Goal: Transaction & Acquisition: Purchase product/service

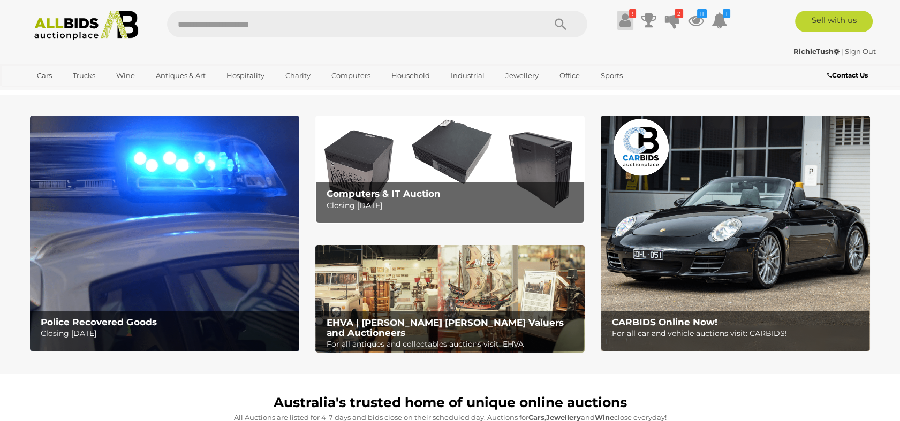
click at [622, 18] on icon at bounding box center [624, 20] width 11 height 19
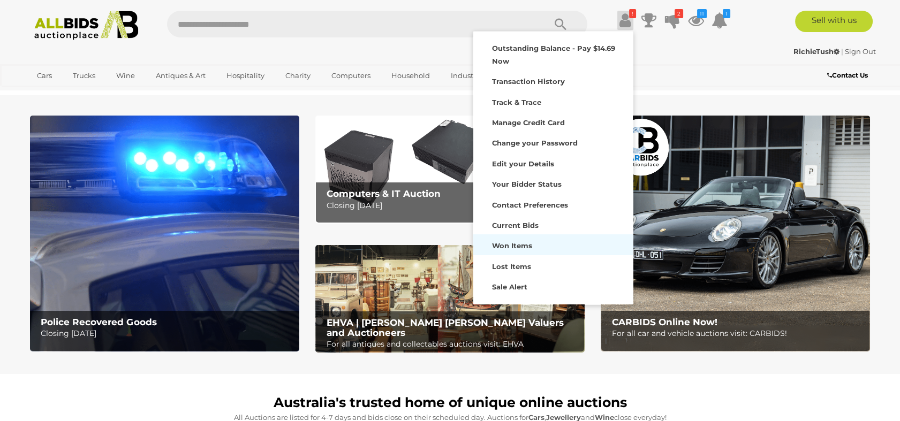
click at [520, 242] on strong "Won Items" at bounding box center [512, 245] width 40 height 9
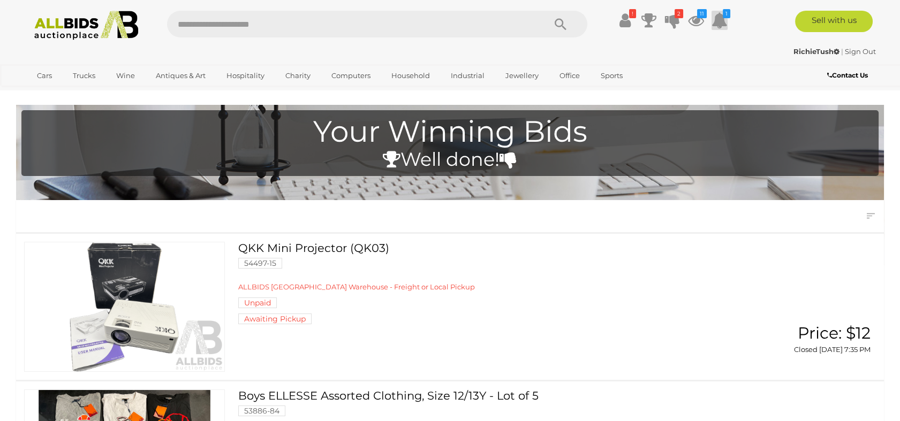
click at [719, 21] on icon at bounding box center [719, 20] width 16 height 19
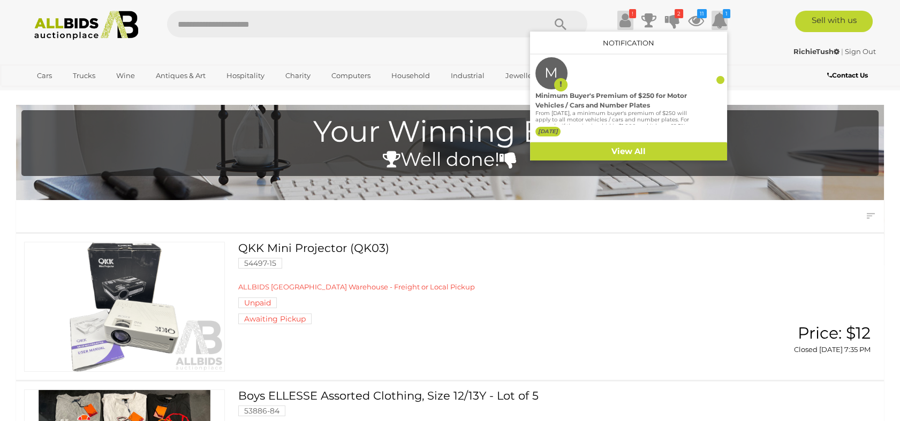
click at [623, 20] on icon at bounding box center [624, 20] width 11 height 19
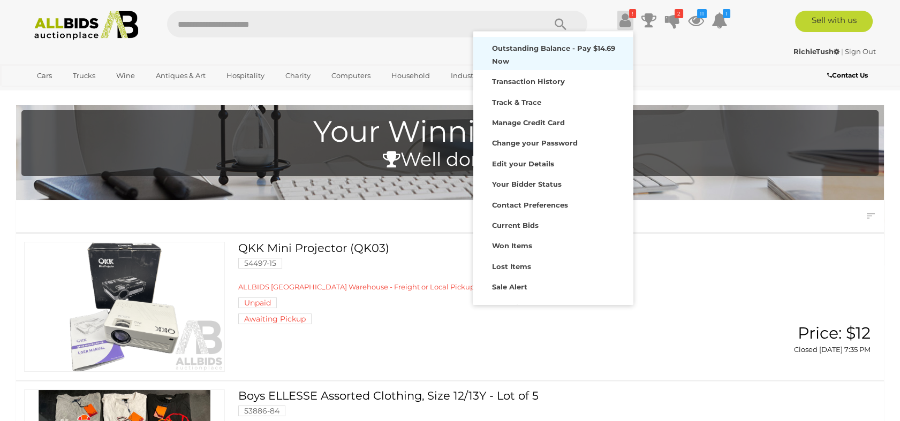
click at [518, 54] on div "Outstanding Balance - Pay $14.69 Now" at bounding box center [553, 54] width 154 height 28
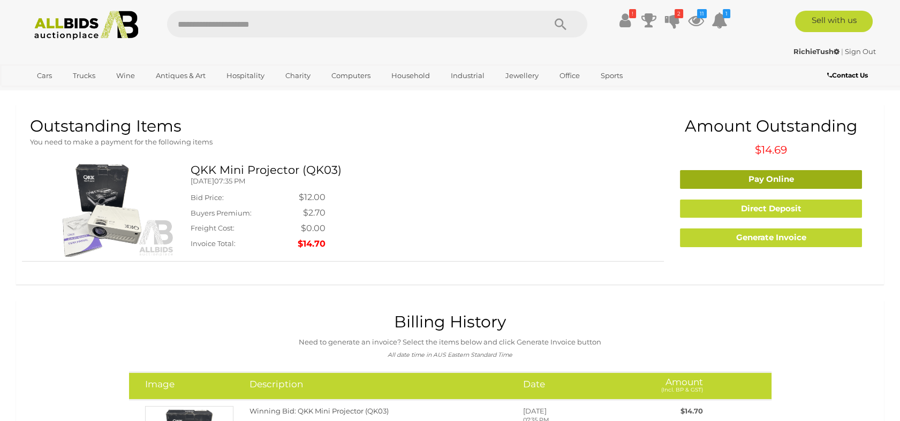
click at [763, 177] on link "Pay Online" at bounding box center [771, 179] width 182 height 19
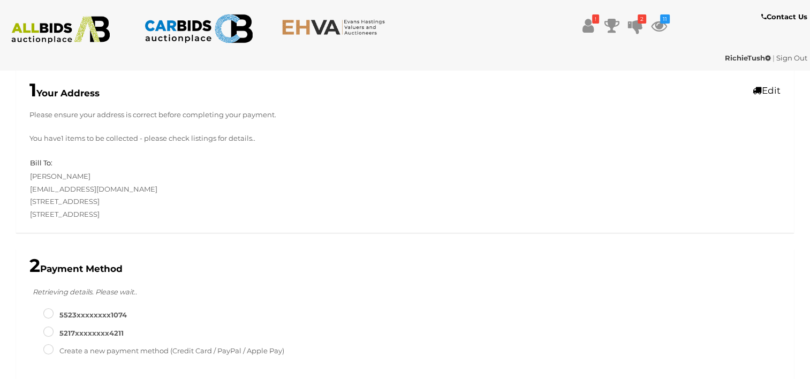
scroll to position [54, 0]
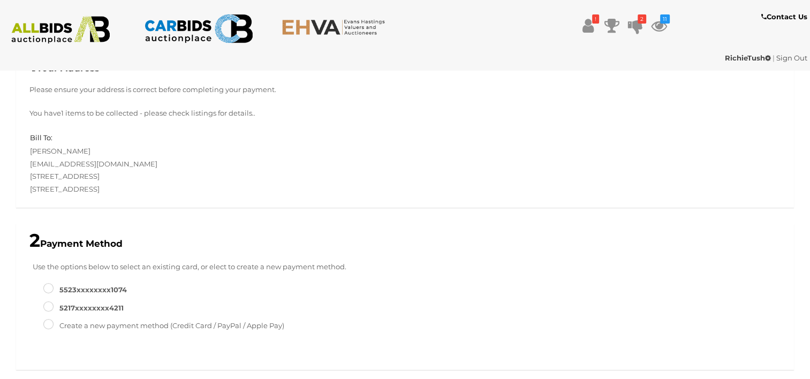
click at [99, 288] on label "5523XXXXXXXX1074" at bounding box center [85, 290] width 84 height 12
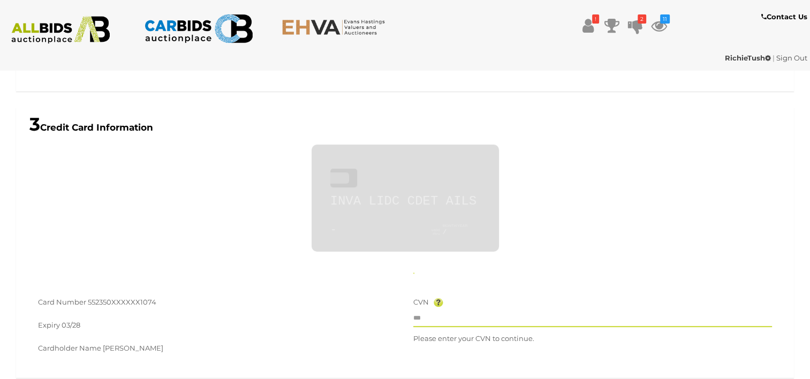
click at [465, 319] on input "text" at bounding box center [592, 319] width 359 height 16
type input "**********"
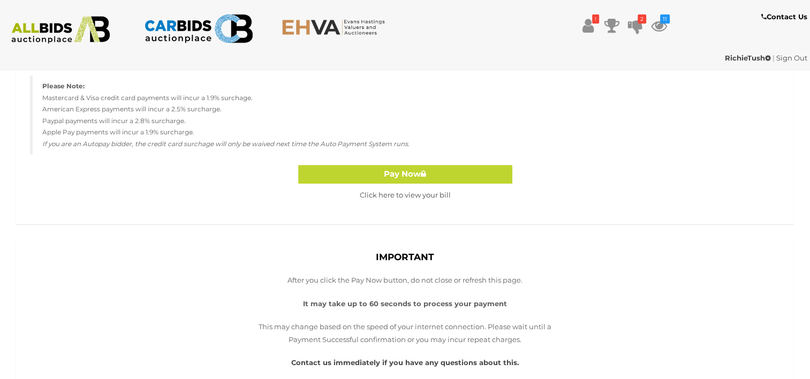
scroll to position [760, 0]
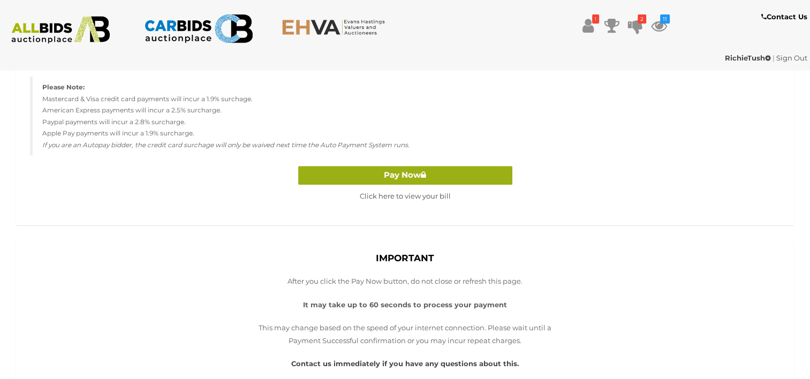
type input "***"
drag, startPoint x: 419, startPoint y: 166, endPoint x: 428, endPoint y: 170, distance: 10.3
click at [418, 166] on button "Pay Now" at bounding box center [405, 175] width 214 height 19
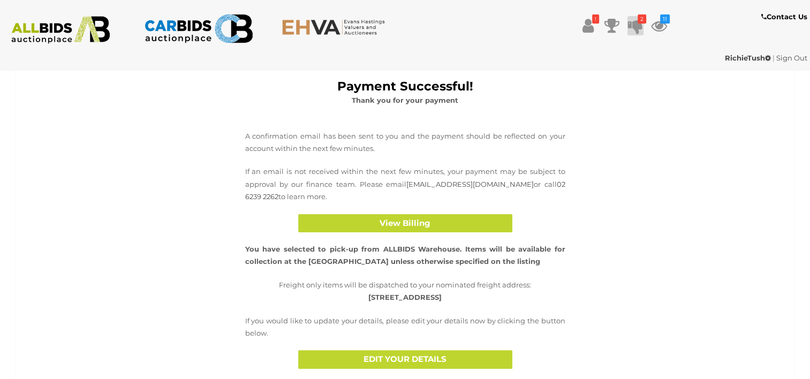
click at [635, 21] on icon at bounding box center [635, 25] width 15 height 19
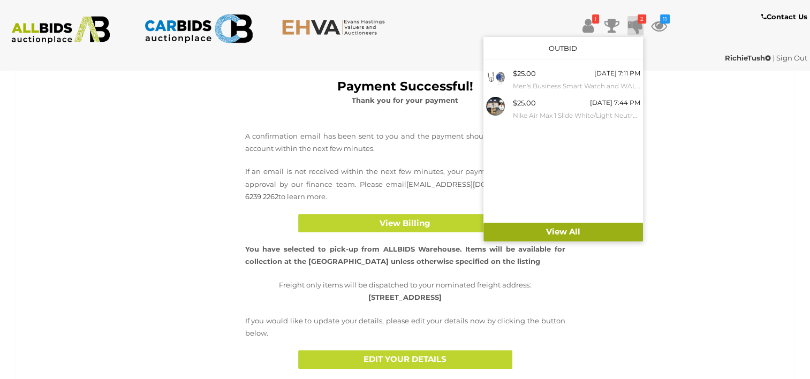
click at [565, 227] on link "View All" at bounding box center [563, 232] width 160 height 19
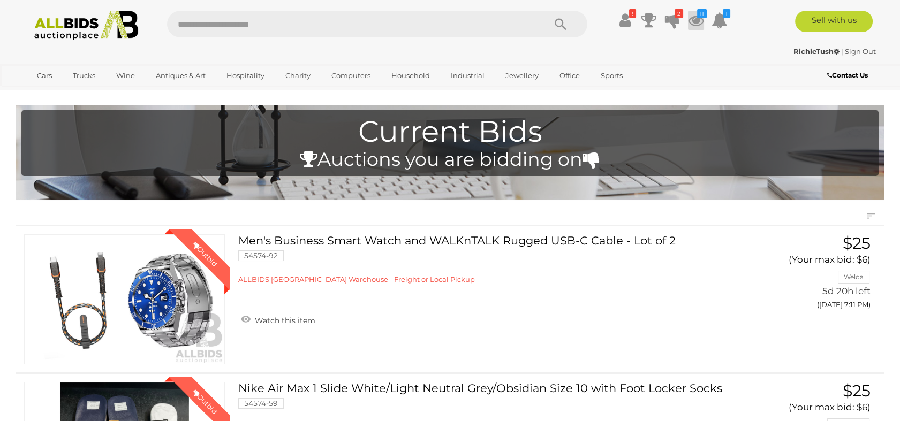
click at [692, 19] on icon at bounding box center [696, 20] width 16 height 19
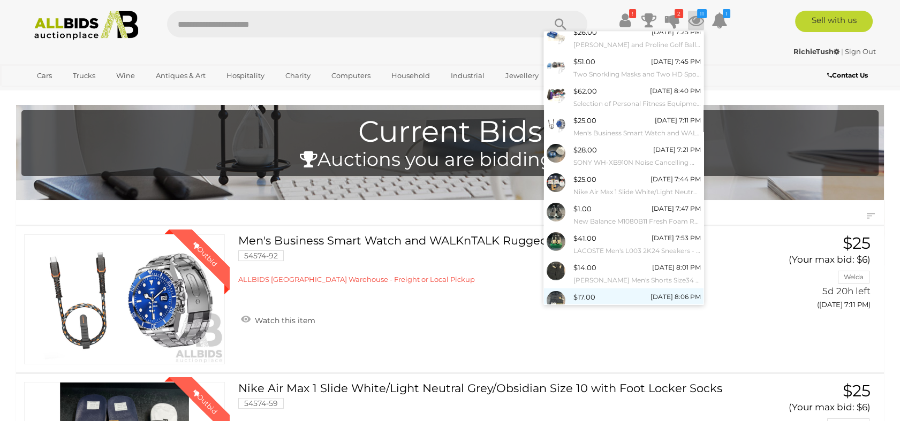
scroll to position [67, 0]
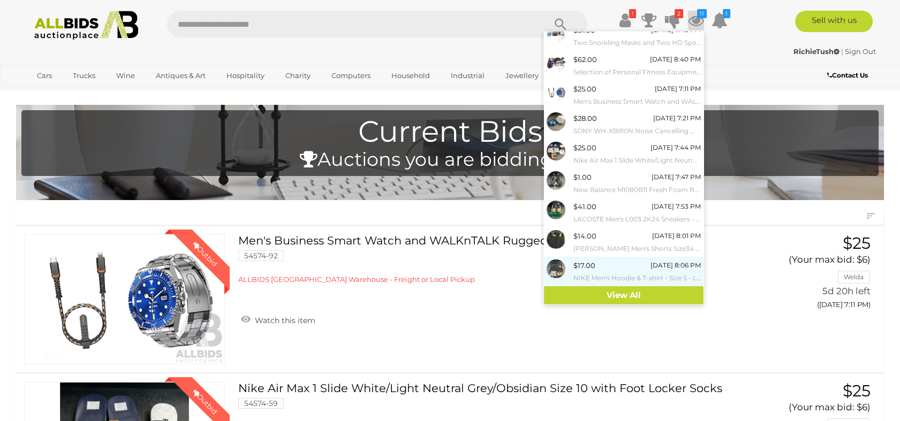
drag, startPoint x: 624, startPoint y: 289, endPoint x: 628, endPoint y: 285, distance: 5.8
click at [625, 287] on link "View All" at bounding box center [624, 295] width 160 height 19
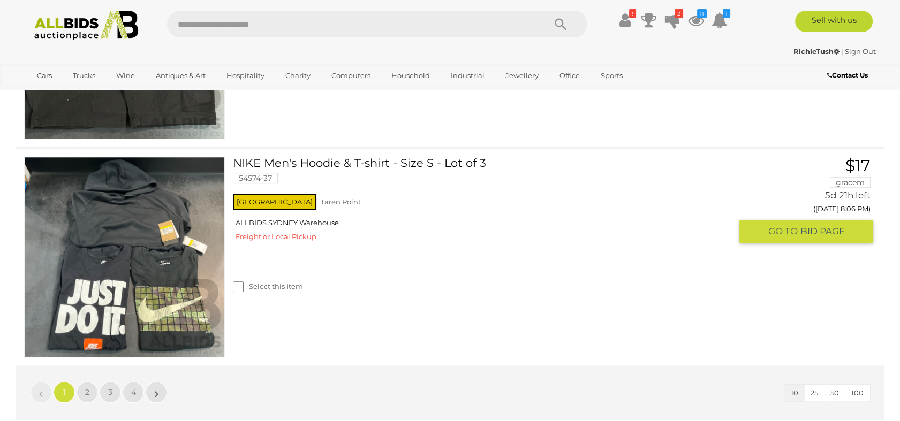
scroll to position [2201, 0]
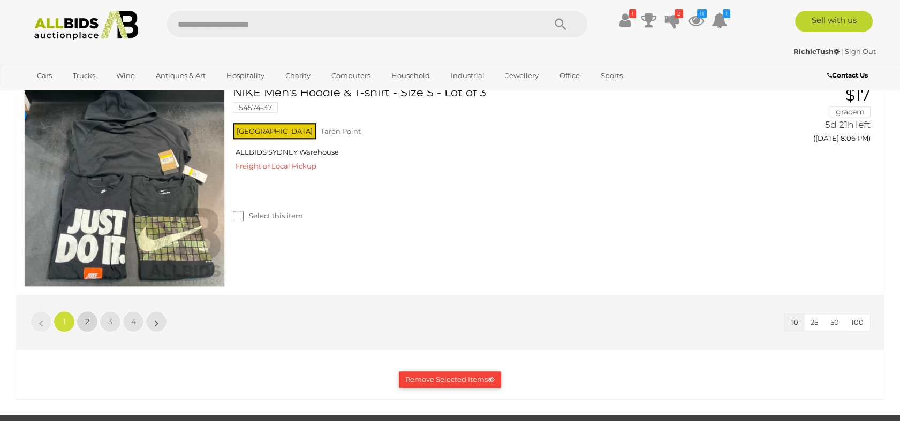
click at [89, 320] on span "2" at bounding box center [87, 322] width 4 height 10
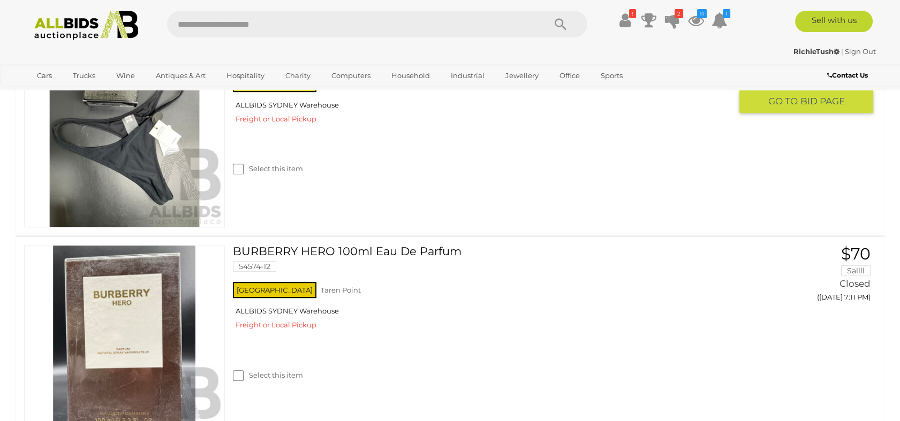
scroll to position [1308, 0]
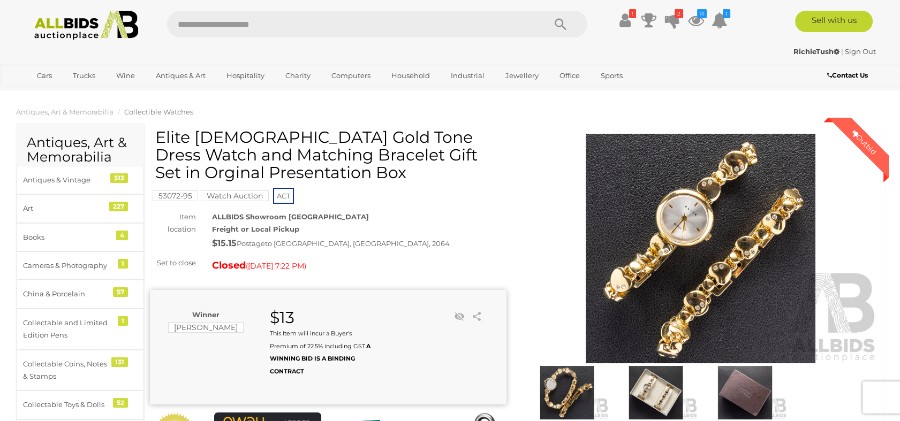
click at [733, 238] on img at bounding box center [700, 249] width 357 height 230
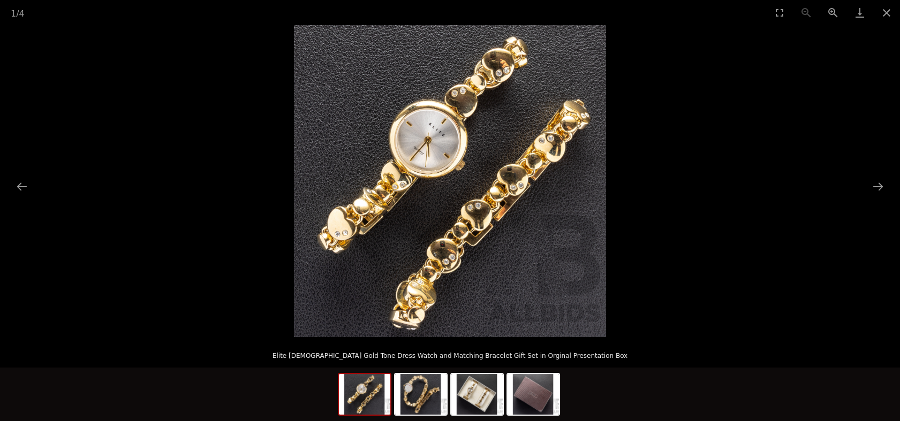
click at [412, 179] on img at bounding box center [450, 181] width 312 height 312
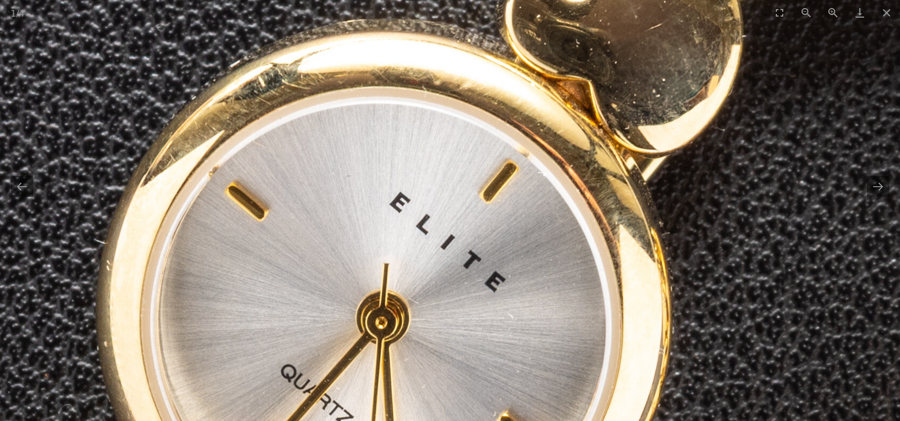
drag, startPoint x: 571, startPoint y: 141, endPoint x: 427, endPoint y: 450, distance: 340.1
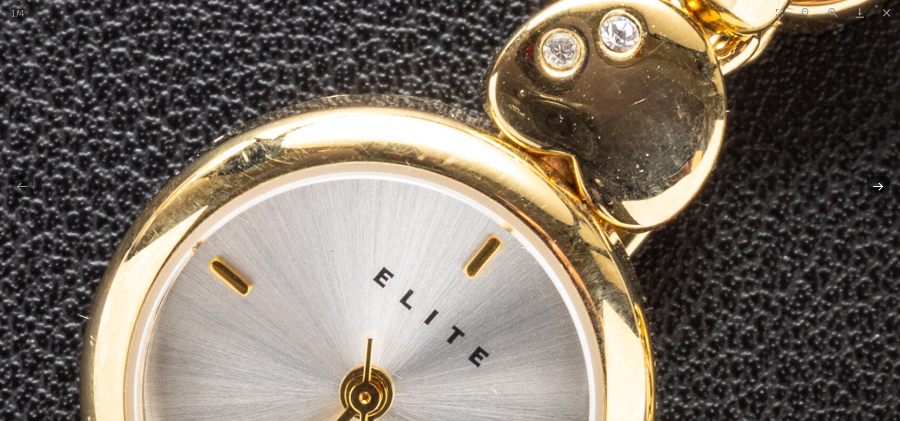
click at [880, 188] on button "Next slide" at bounding box center [878, 186] width 22 height 21
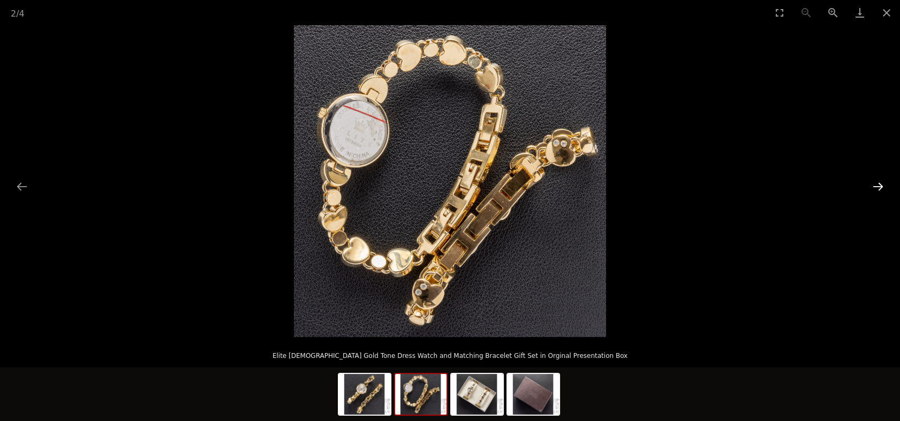
click at [880, 188] on button "Next slide" at bounding box center [878, 186] width 22 height 21
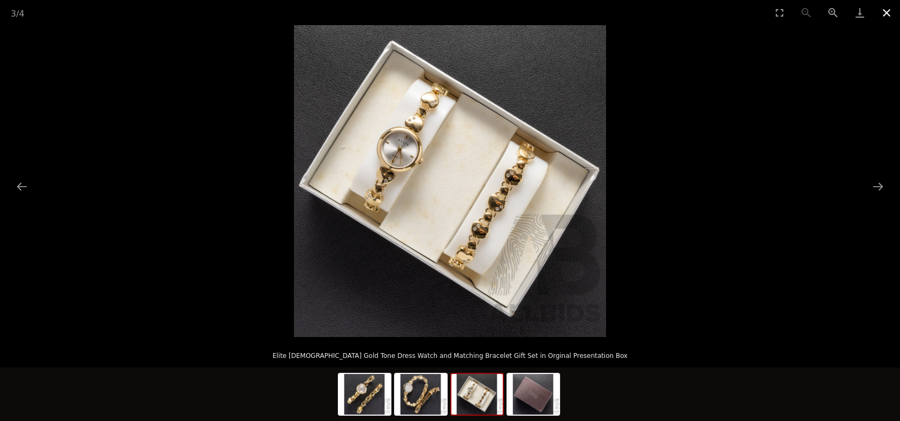
click at [887, 11] on button "Close gallery" at bounding box center [886, 12] width 27 height 25
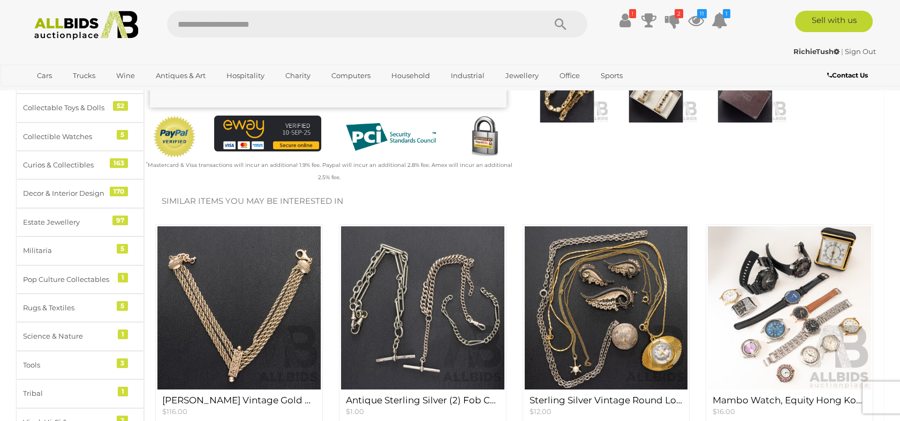
scroll to position [178, 0]
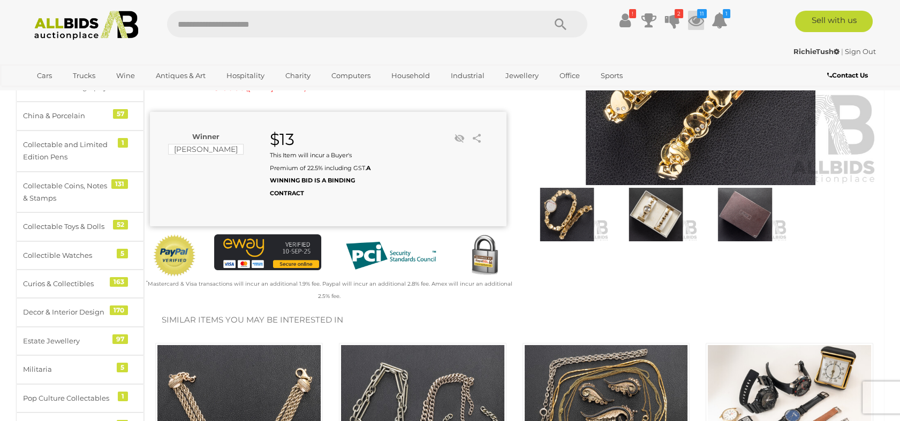
click at [697, 19] on icon at bounding box center [696, 20] width 16 height 19
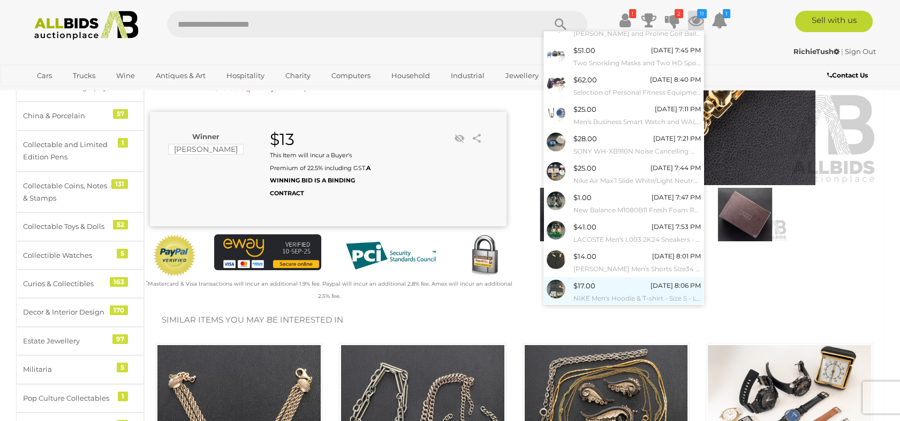
scroll to position [67, 0]
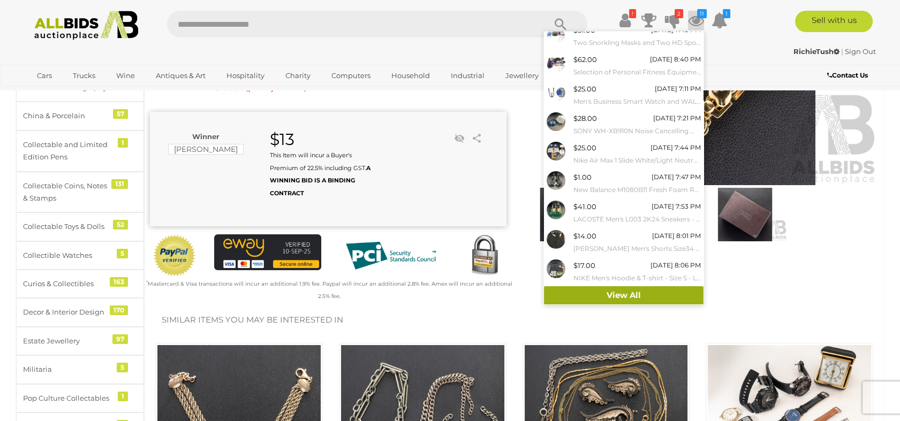
click at [607, 290] on link "View All" at bounding box center [624, 295] width 160 height 19
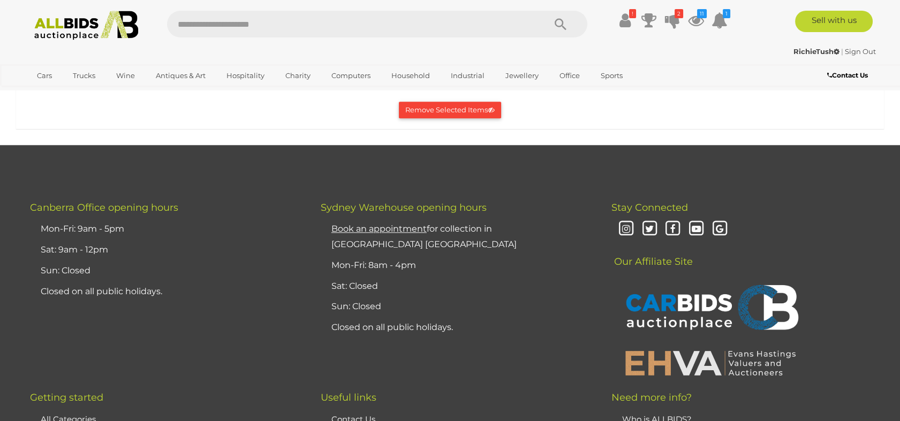
scroll to position [2320, 0]
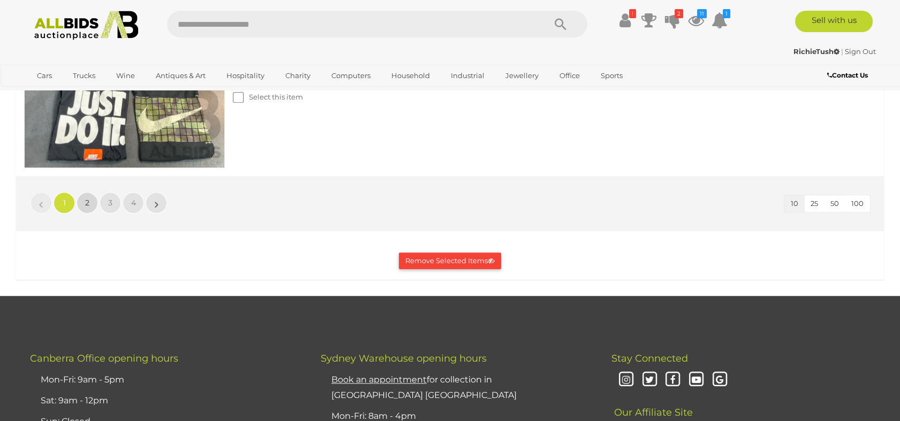
drag, startPoint x: 88, startPoint y: 196, endPoint x: 238, endPoint y: 209, distance: 150.4
click at [89, 198] on span "2" at bounding box center [87, 203] width 4 height 10
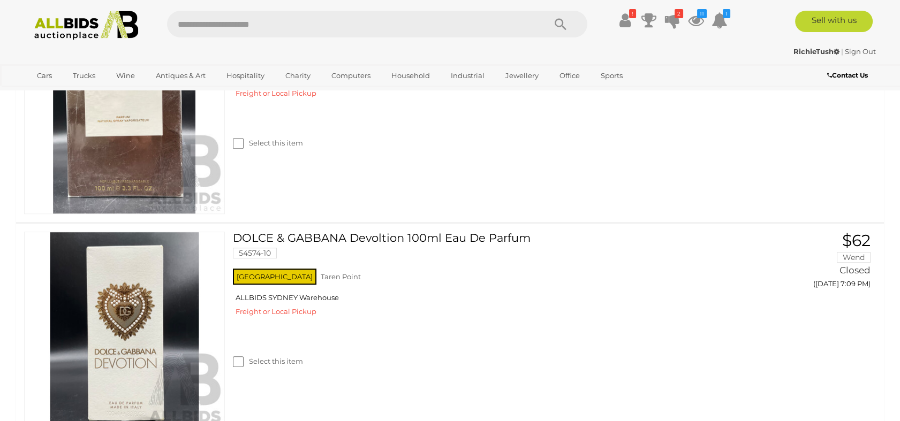
scroll to position [1487, 0]
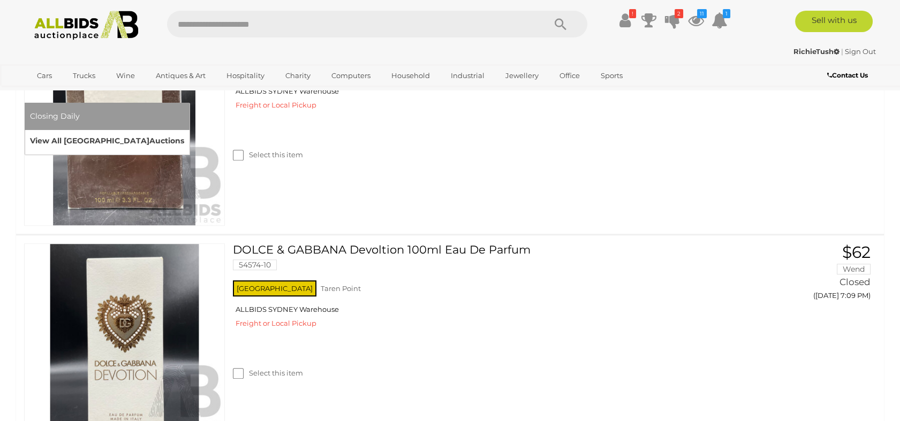
click at [184, 133] on link "View All Sydney Auctions" at bounding box center [107, 141] width 154 height 17
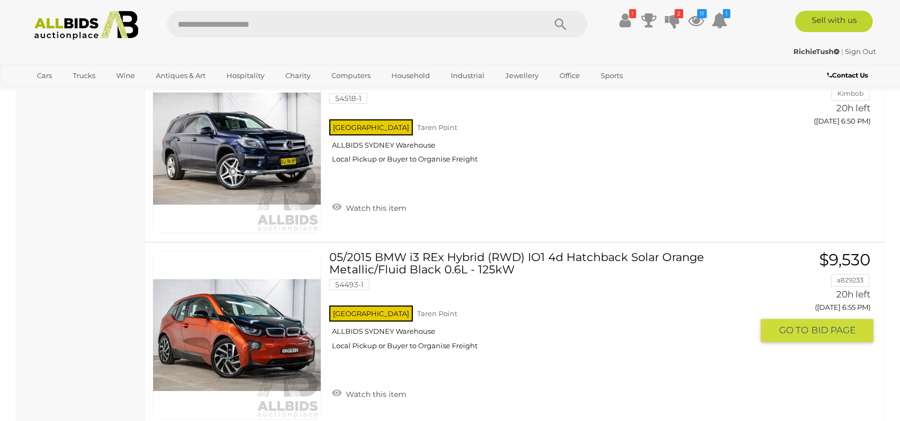
scroll to position [773, 0]
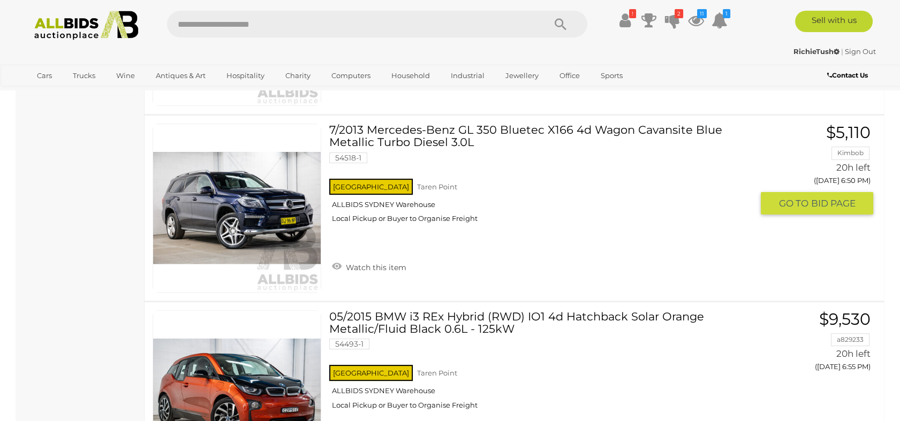
click at [267, 214] on link at bounding box center [237, 208] width 169 height 169
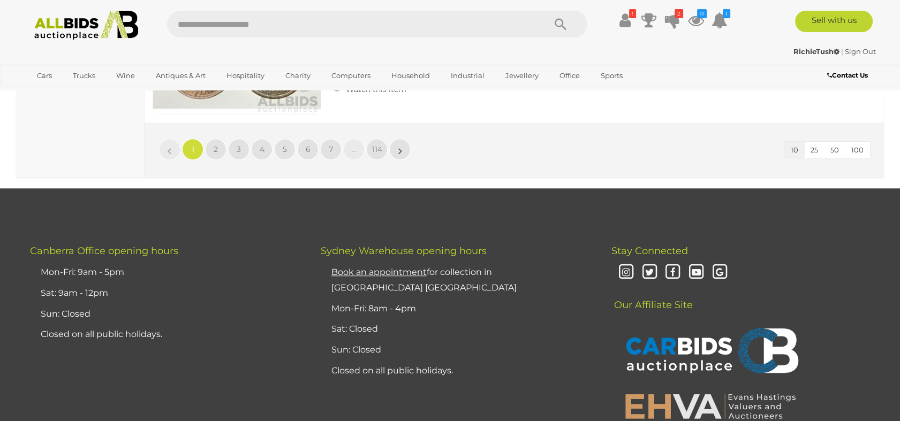
scroll to position [1903, 0]
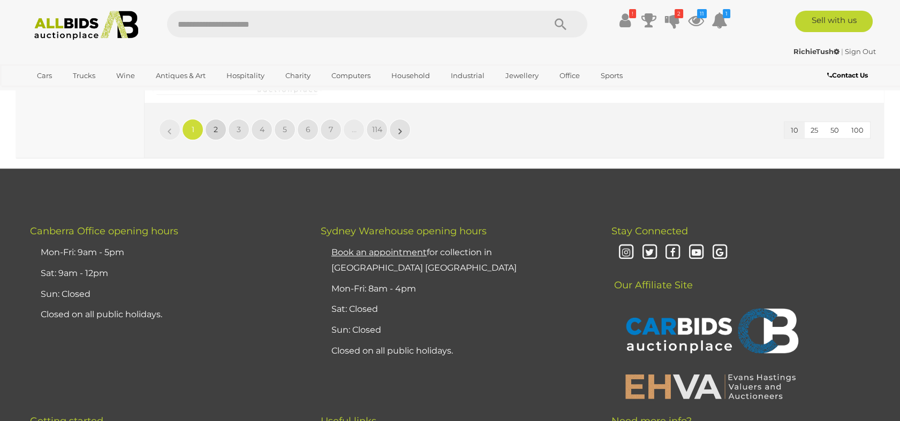
click at [211, 120] on link "2" at bounding box center [215, 129] width 21 height 21
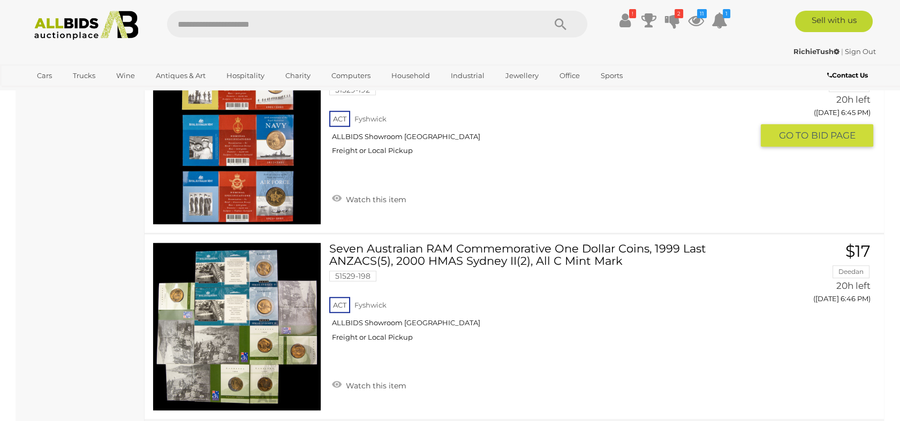
scroll to position [1580, 0]
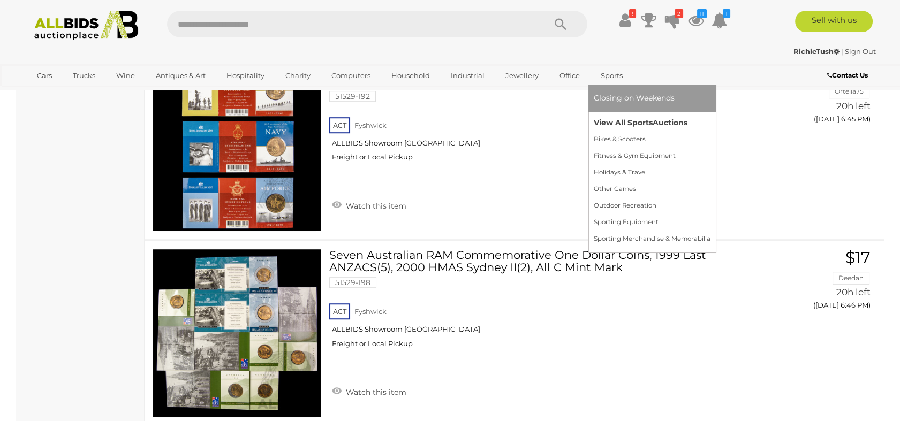
click at [608, 119] on link "View All Sports Auctions" at bounding box center [652, 123] width 117 height 17
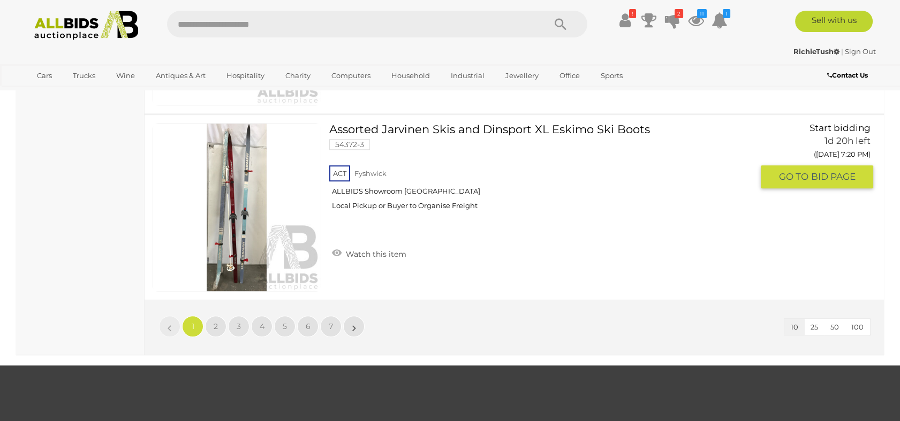
scroll to position [1844, 0]
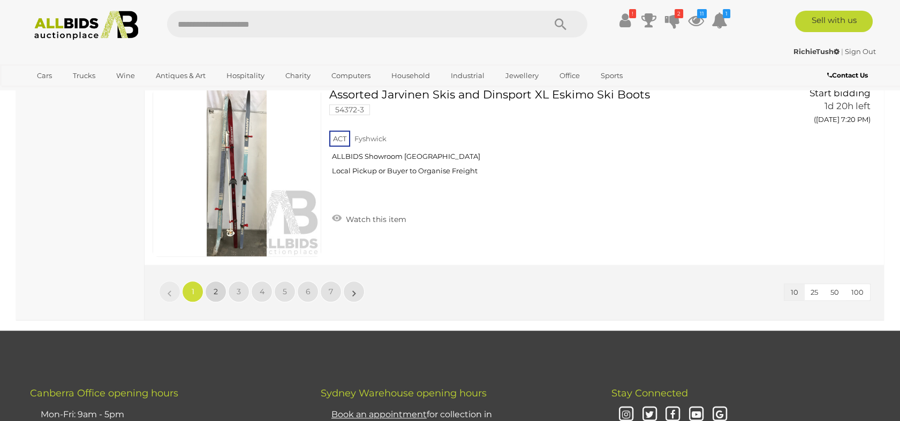
click at [214, 287] on span "2" at bounding box center [216, 292] width 4 height 10
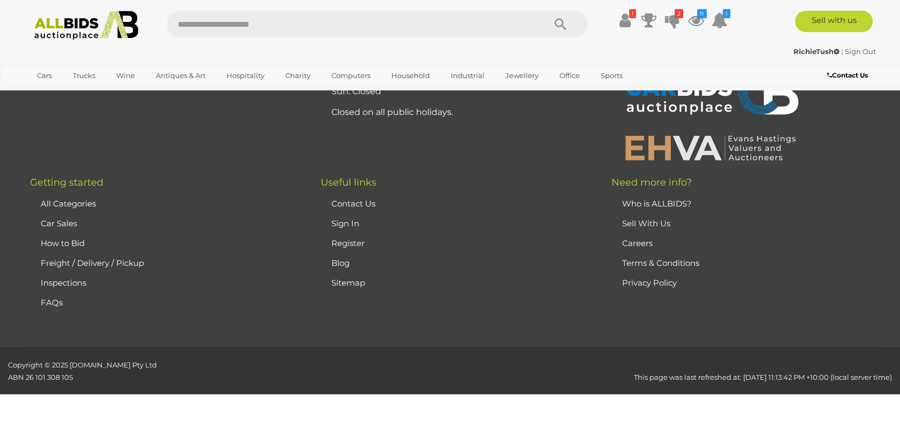
scroll to position [137, 0]
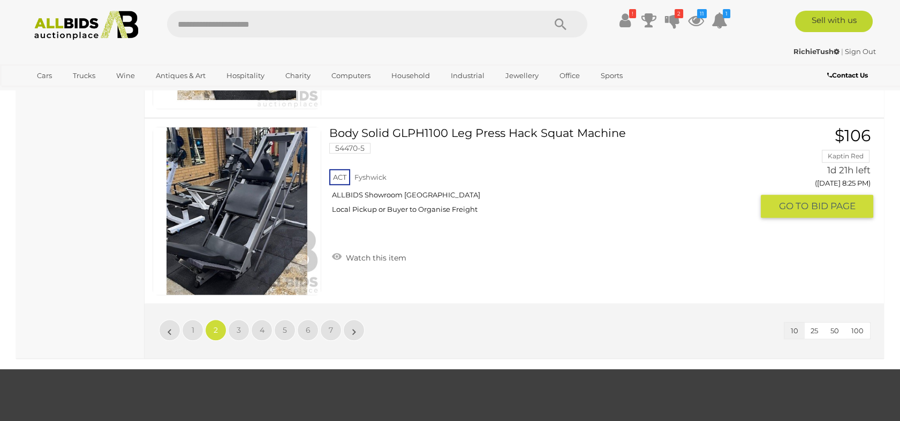
scroll to position [1802, 0]
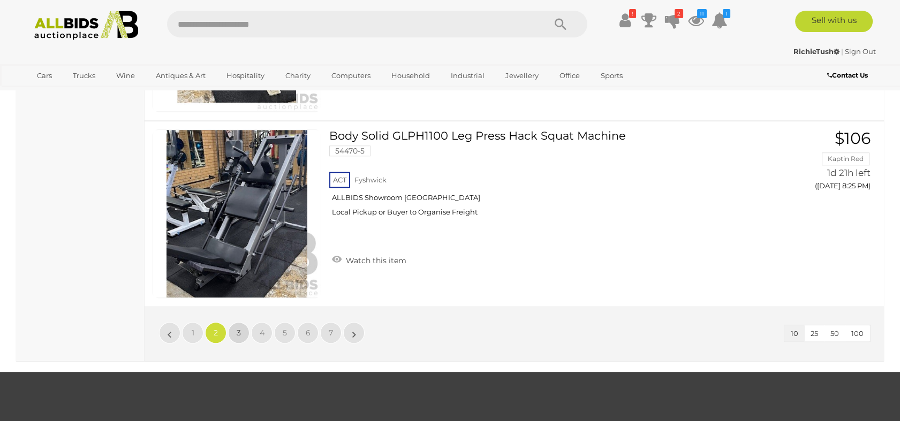
drag, startPoint x: 237, startPoint y: 329, endPoint x: 253, endPoint y: 328, distance: 16.1
click at [239, 329] on span "3" at bounding box center [239, 333] width 4 height 10
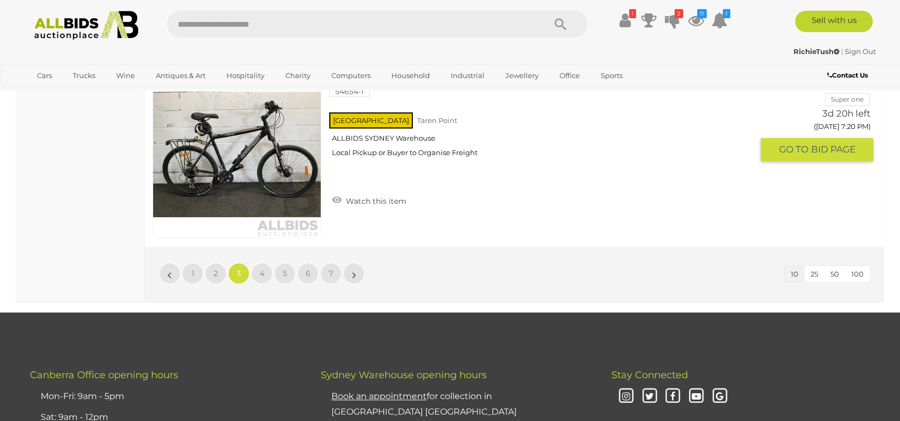
scroll to position [1802, 0]
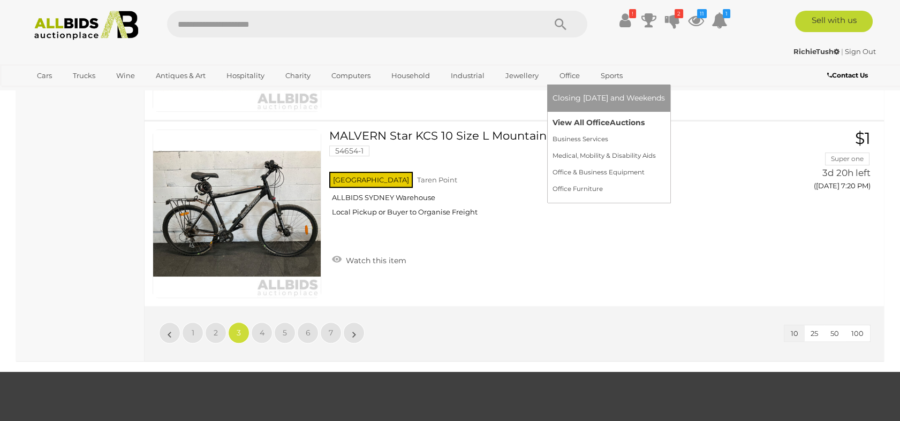
click at [561, 119] on link "View All Office Auctions" at bounding box center [608, 123] width 112 height 17
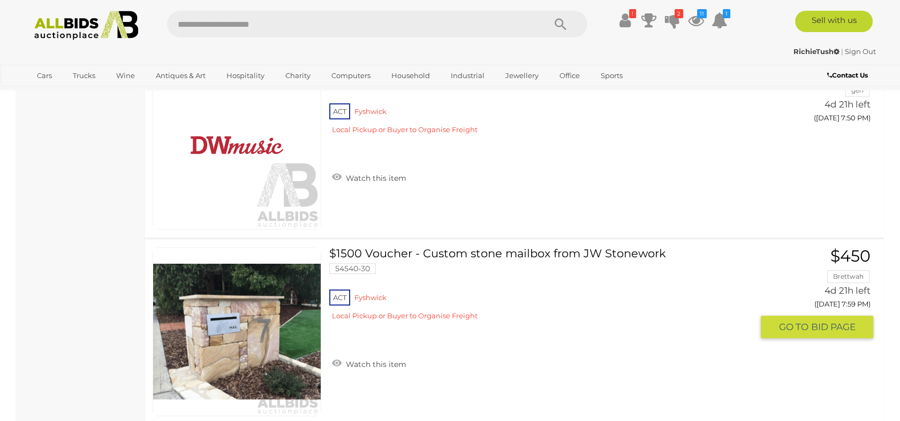
scroll to position [1665, 0]
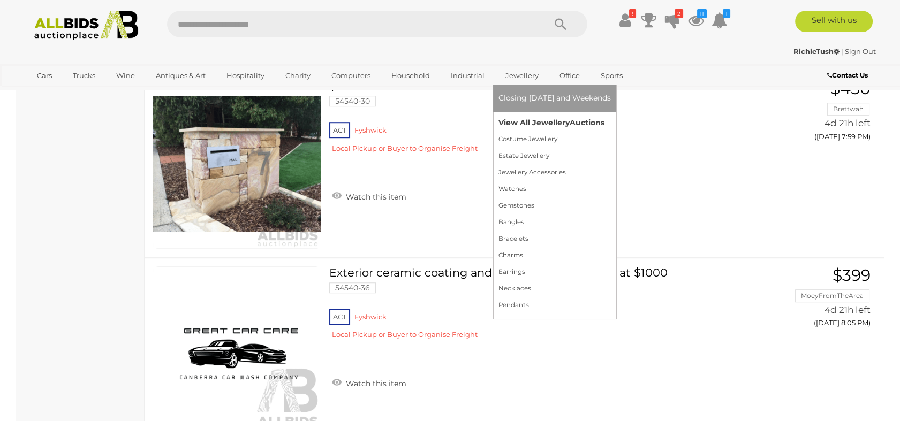
click at [510, 117] on link "View All Jewellery Auctions" at bounding box center [554, 123] width 112 height 17
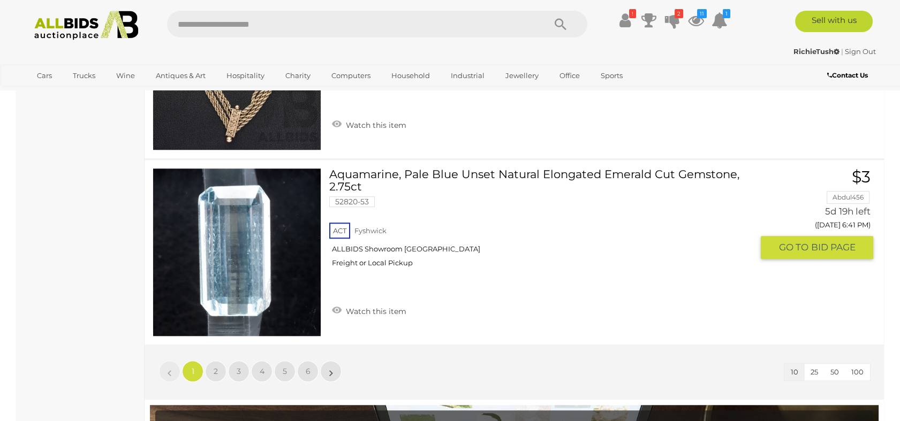
scroll to position [1903, 0]
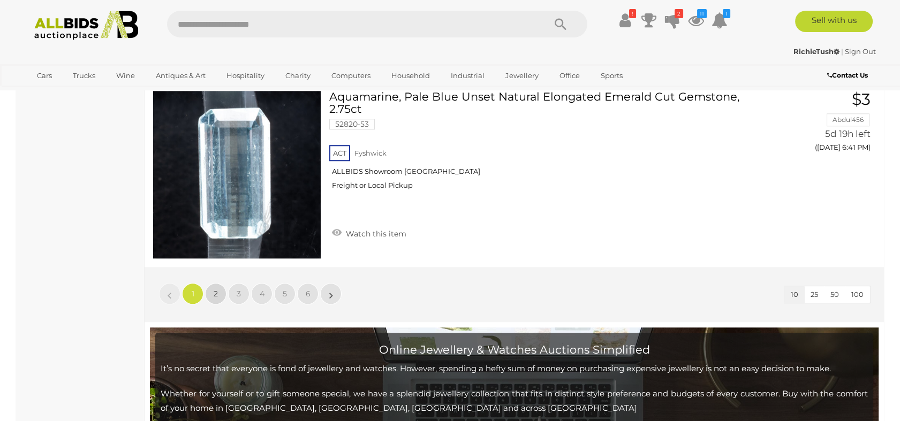
drag, startPoint x: 217, startPoint y: 290, endPoint x: 222, endPoint y: 291, distance: 5.5
click at [217, 290] on span "2" at bounding box center [216, 294] width 4 height 10
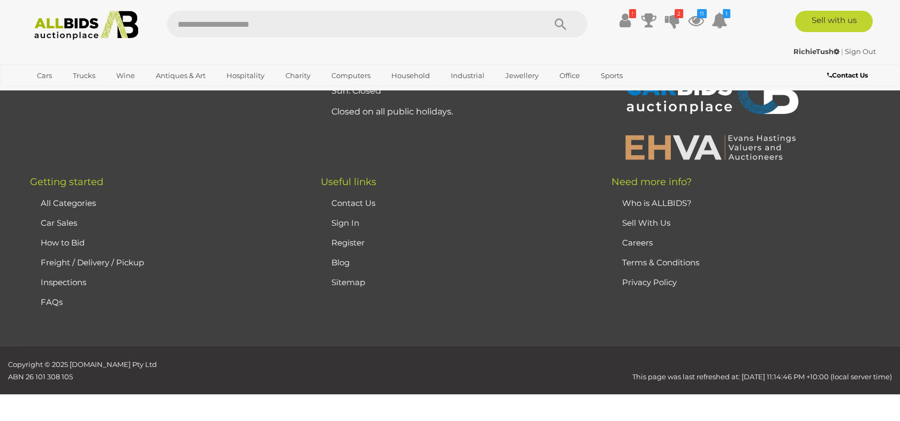
scroll to position [199, 0]
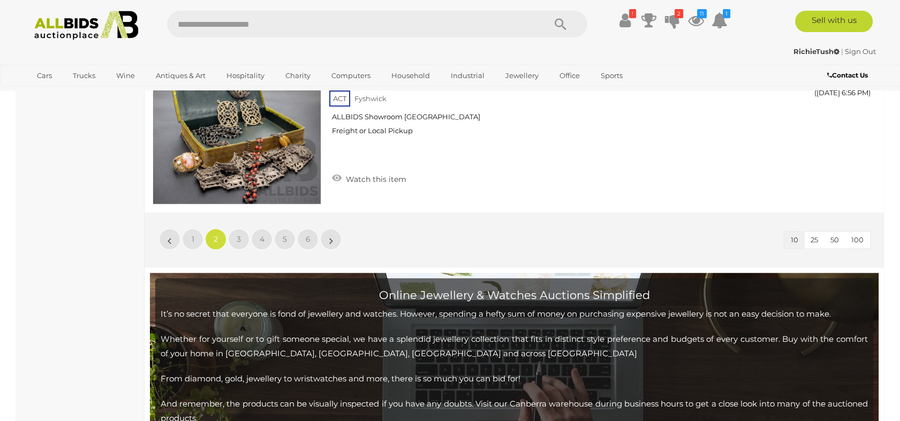
scroll to position [1983, 0]
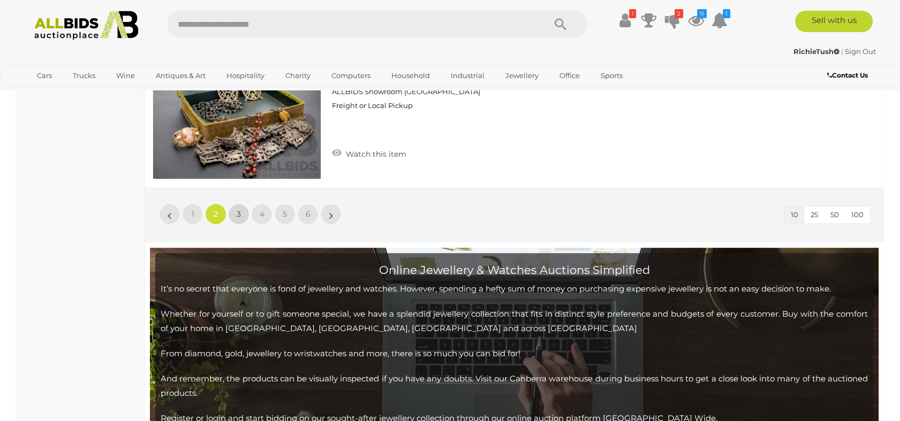
click at [238, 211] on span "3" at bounding box center [239, 214] width 4 height 10
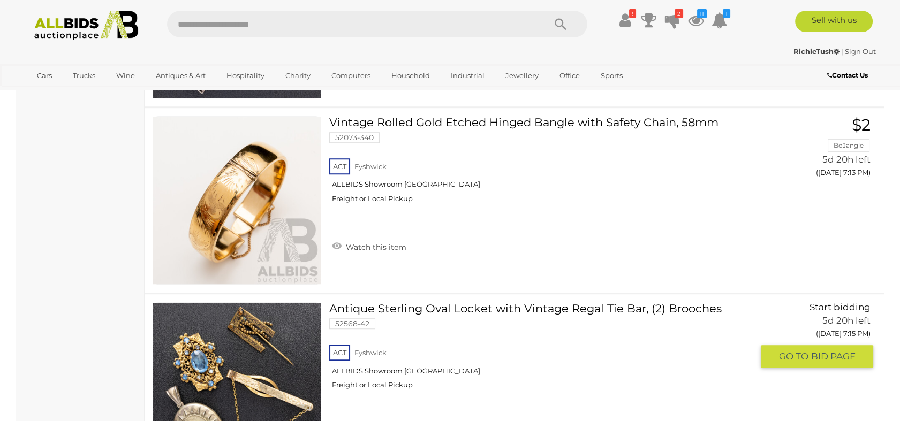
scroll to position [1686, 0]
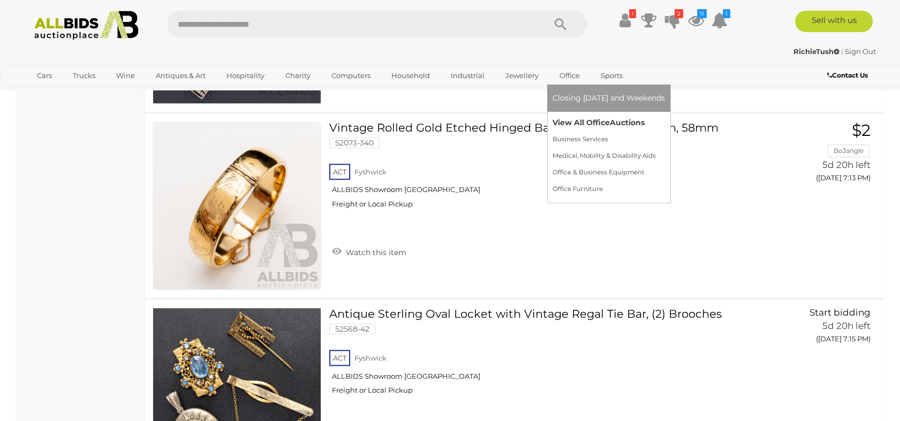
click at [570, 119] on link "View All Office Auctions" at bounding box center [608, 123] width 112 height 17
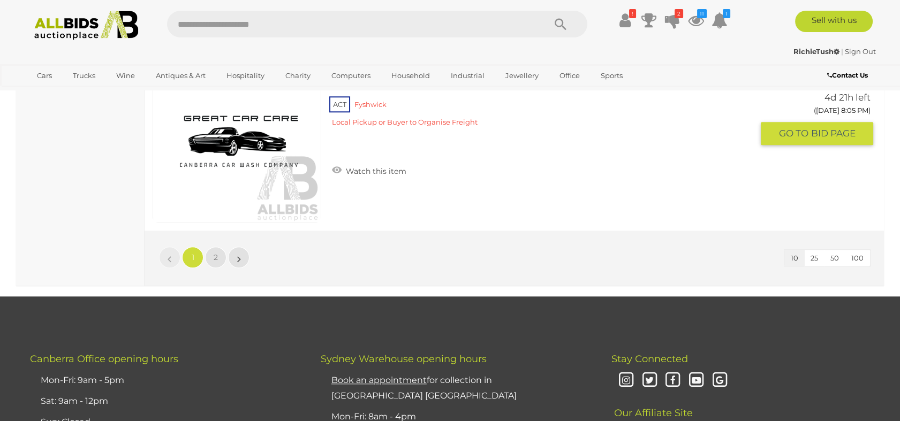
scroll to position [2022, 0]
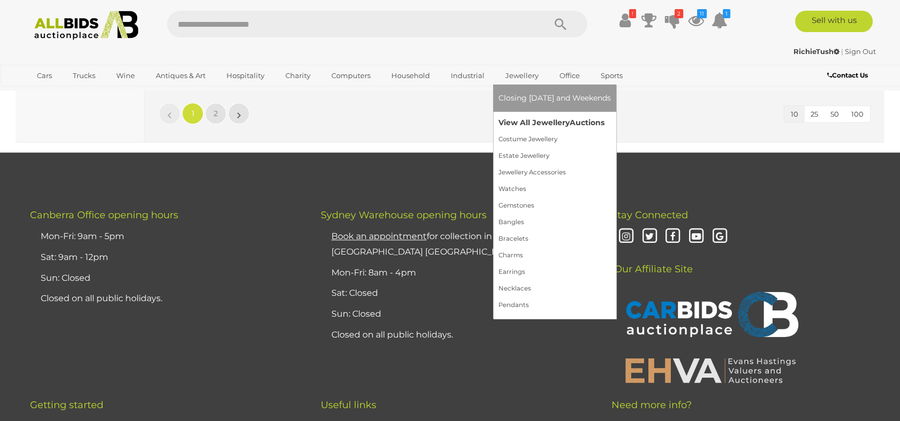
click at [516, 117] on link "View All Jewellery Auctions" at bounding box center [554, 123] width 112 height 17
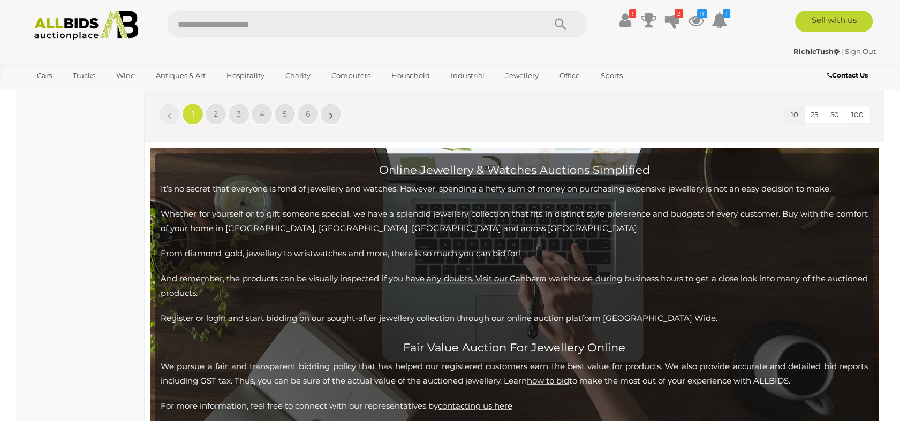
scroll to position [2081, 0]
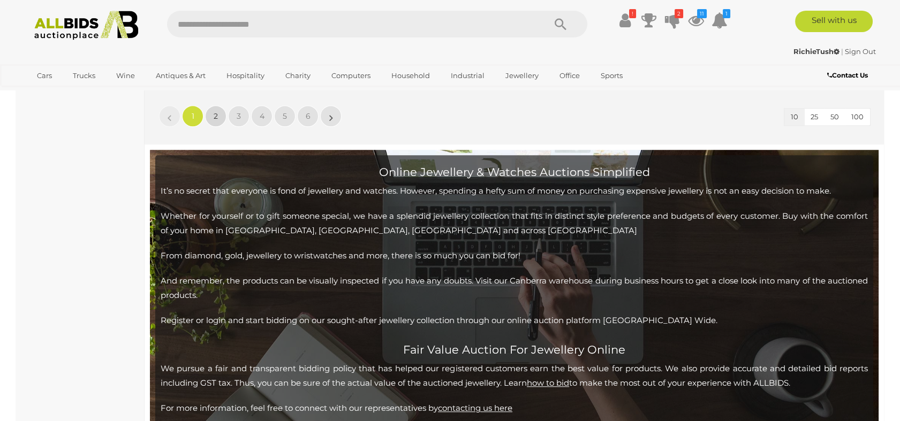
click at [217, 111] on span "2" at bounding box center [216, 116] width 4 height 10
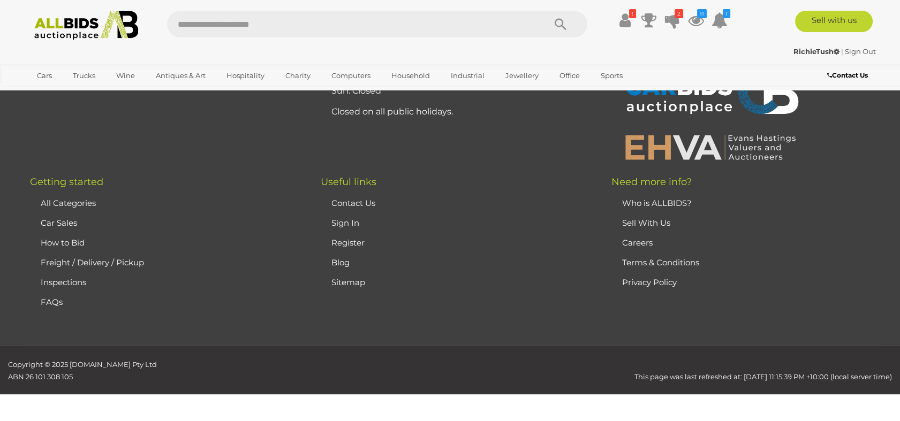
scroll to position [199, 0]
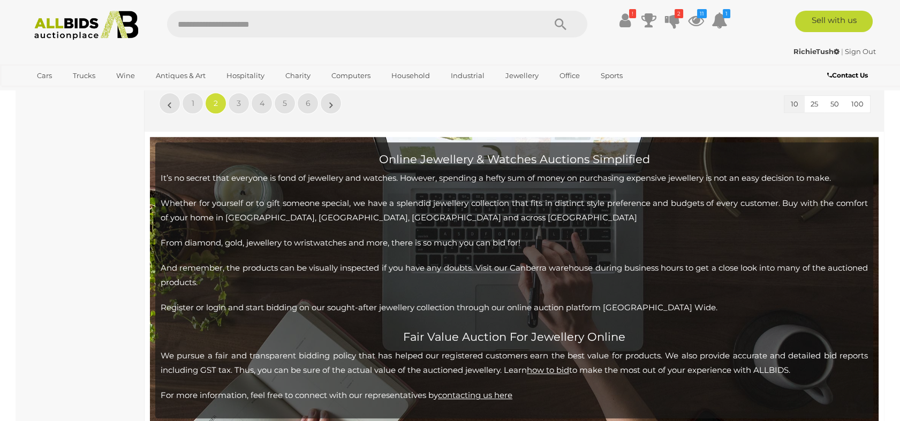
scroll to position [2008, 0]
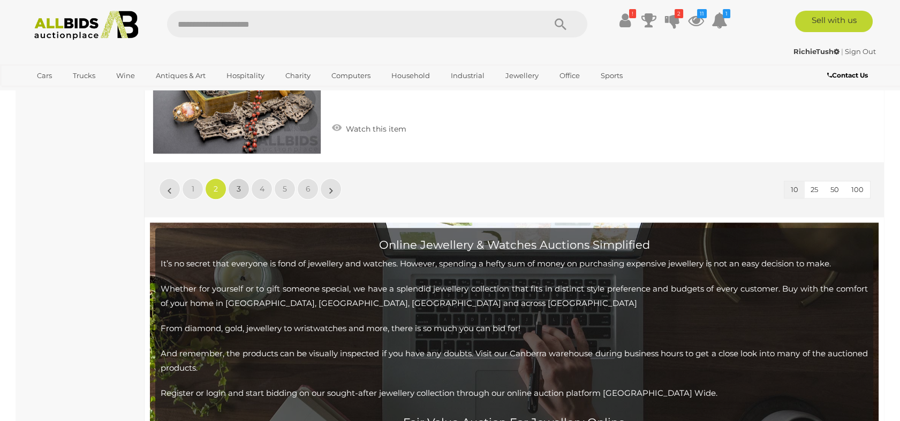
click at [237, 184] on span "3" at bounding box center [239, 189] width 4 height 10
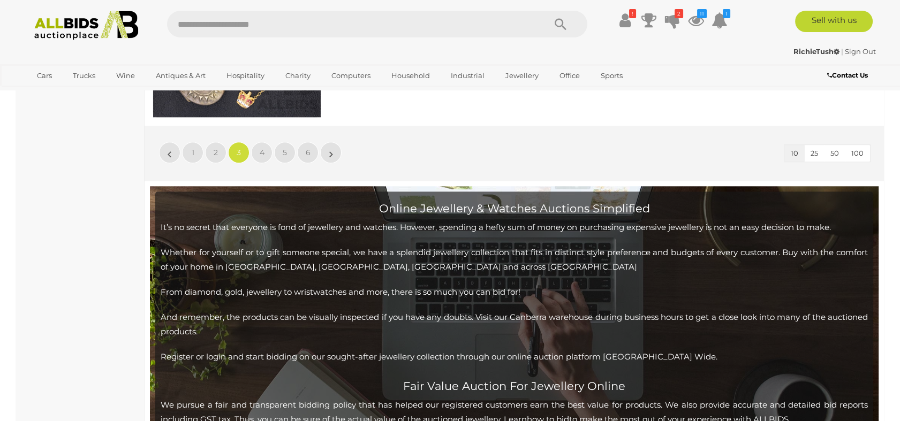
scroll to position [2043, 0]
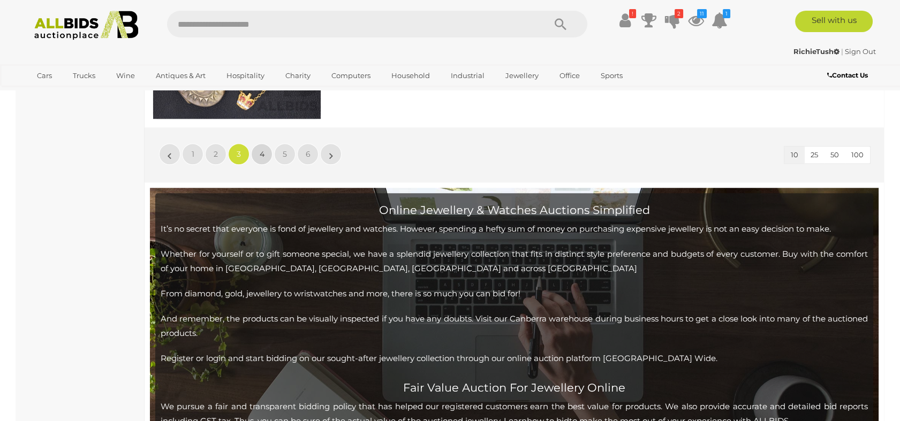
drag, startPoint x: 256, startPoint y: 146, endPoint x: 319, endPoint y: 168, distance: 66.4
click at [256, 146] on link "4" at bounding box center [261, 153] width 21 height 21
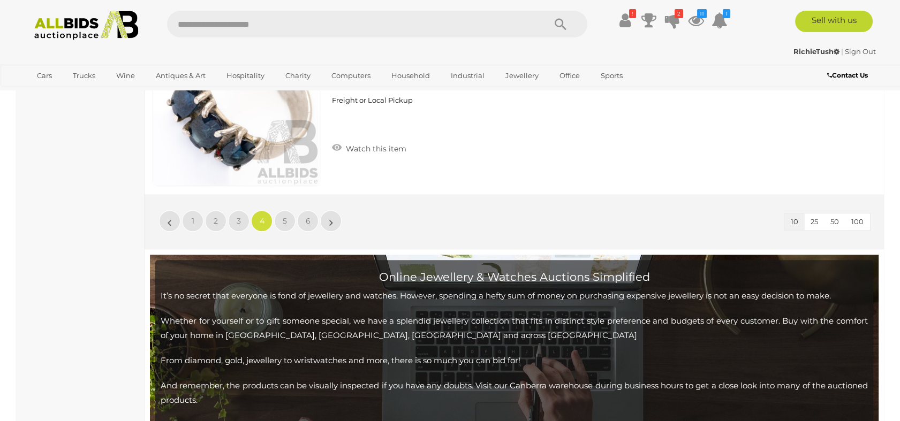
scroll to position [1983, 0]
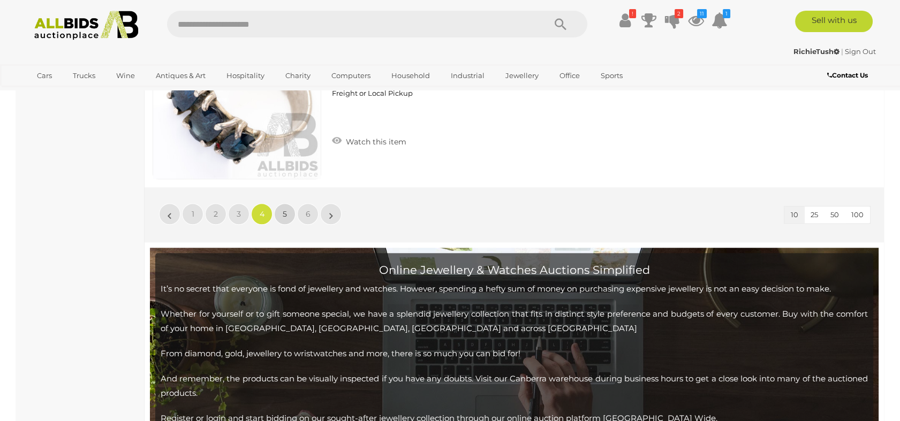
click at [287, 207] on link "5" at bounding box center [284, 213] width 21 height 21
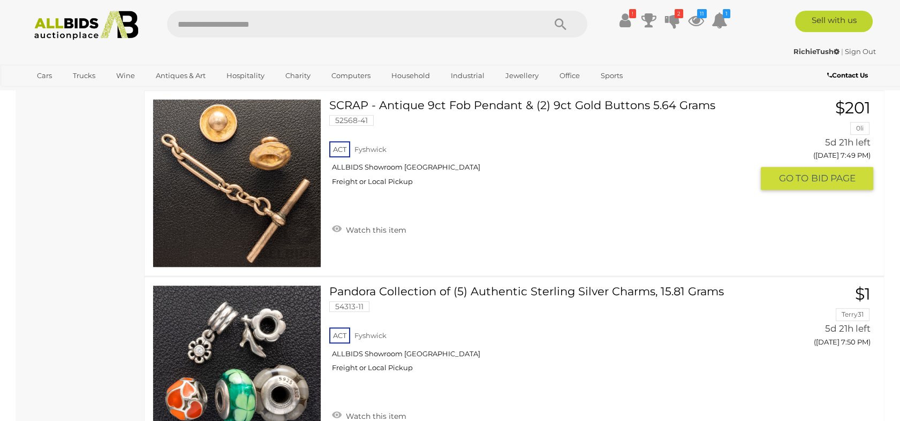
scroll to position [1805, 0]
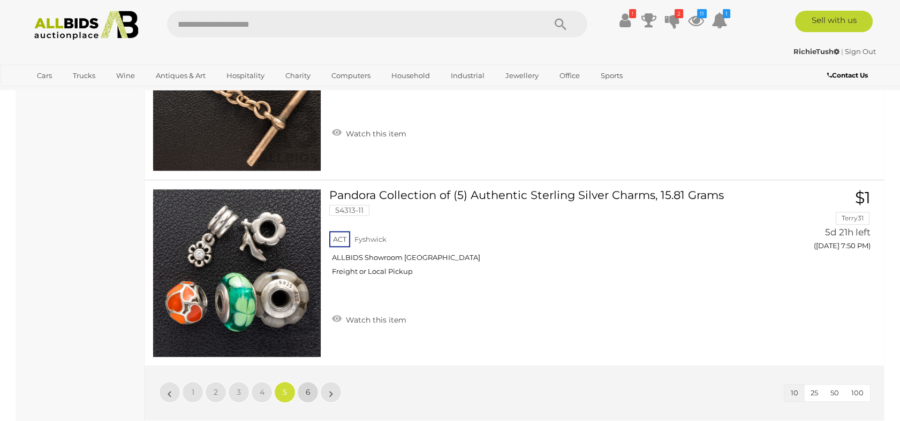
click at [300, 388] on link "6" at bounding box center [307, 392] width 21 height 21
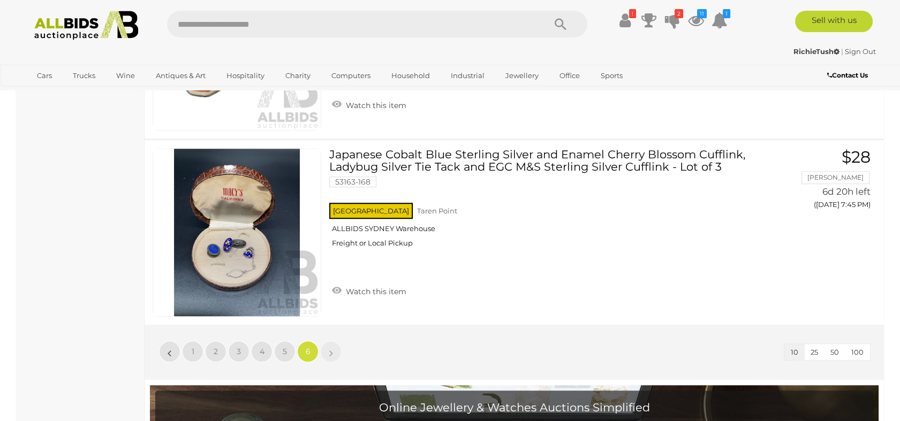
scroll to position [1329, 0]
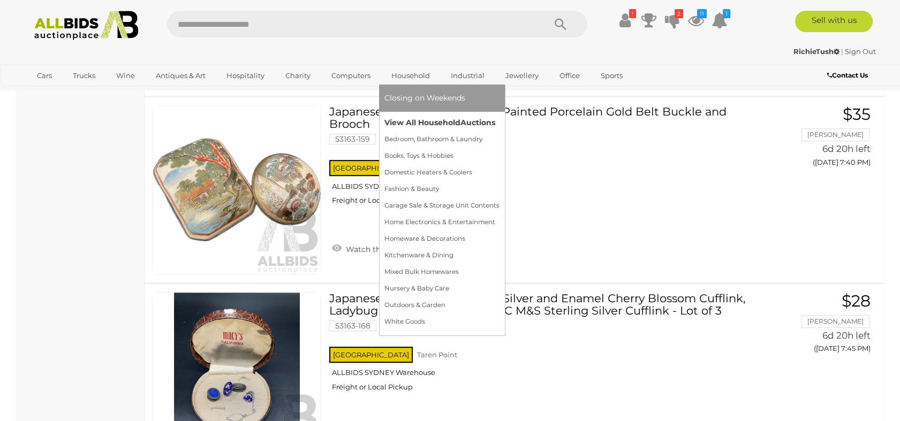
click at [411, 120] on link "View All Household Auctions" at bounding box center [441, 123] width 115 height 17
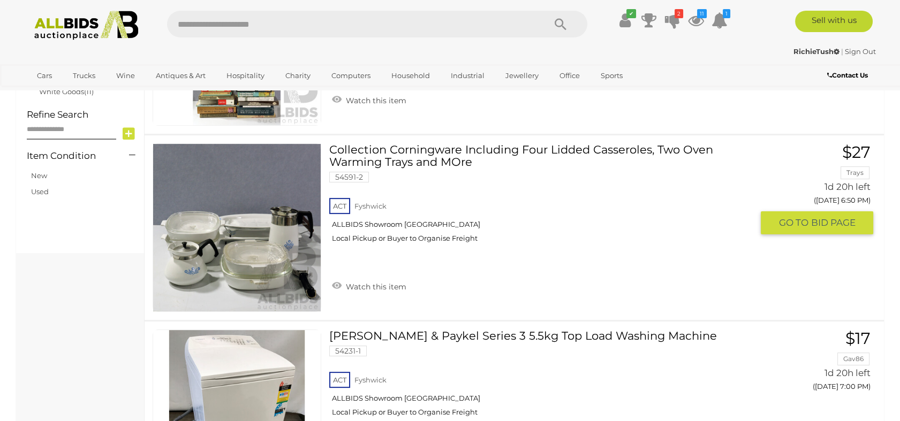
scroll to position [654, 0]
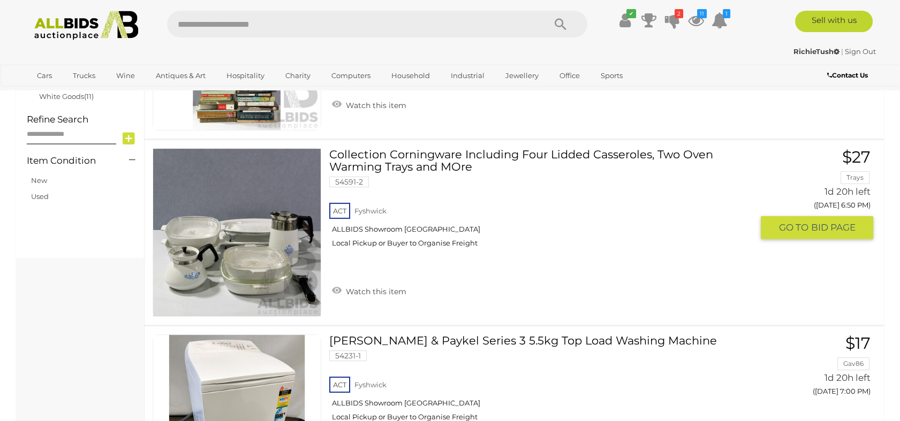
click at [227, 241] on img at bounding box center [237, 233] width 168 height 168
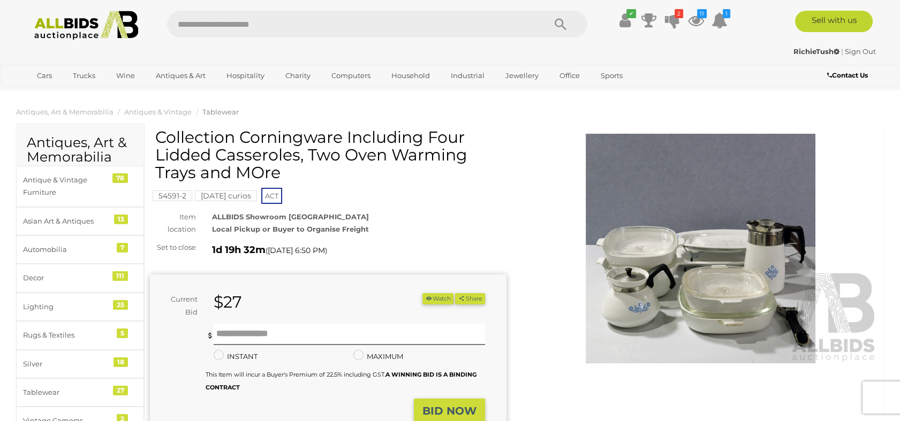
click at [693, 275] on img at bounding box center [700, 249] width 357 height 230
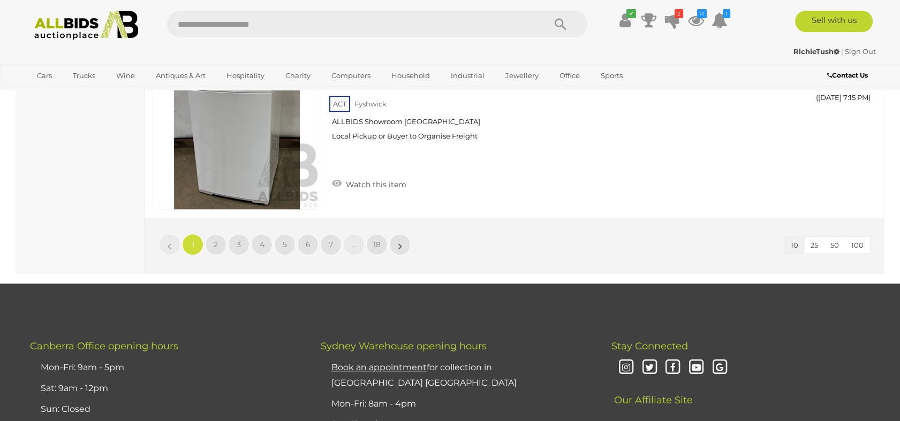
scroll to position [1808, 0]
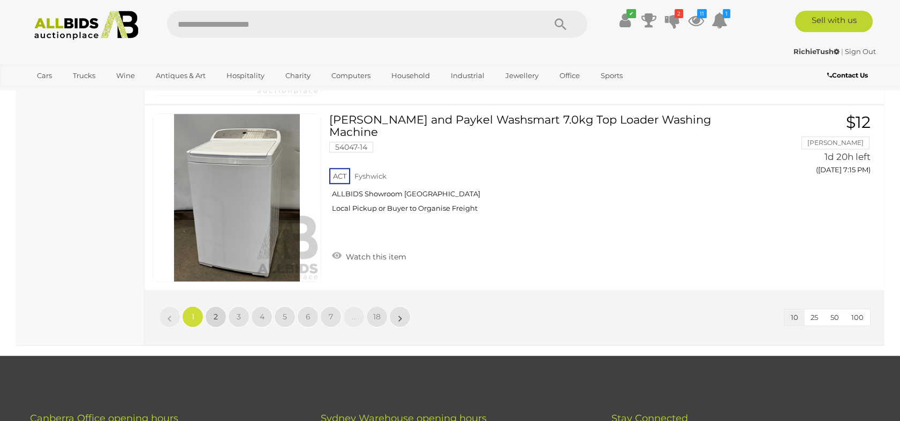
click at [216, 312] on span "2" at bounding box center [216, 317] width 4 height 10
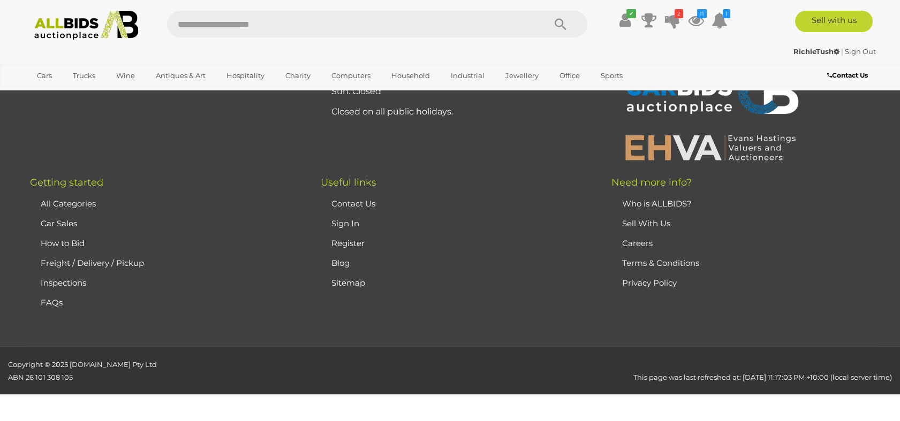
scroll to position [126, 0]
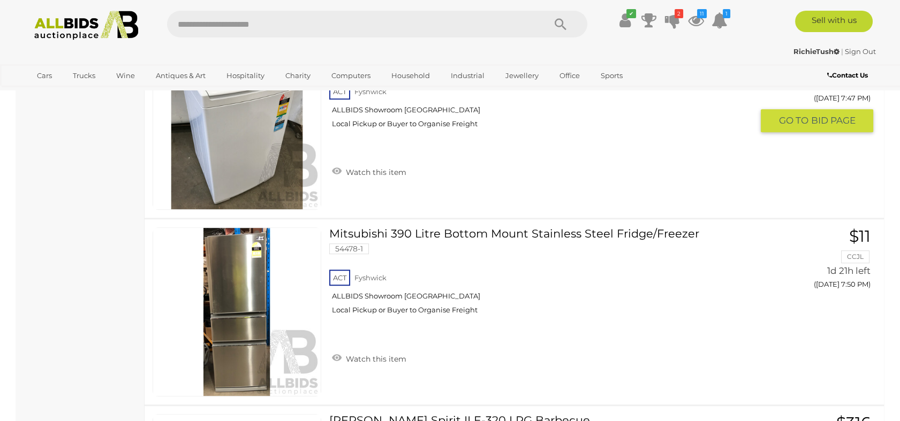
scroll to position [1732, 0]
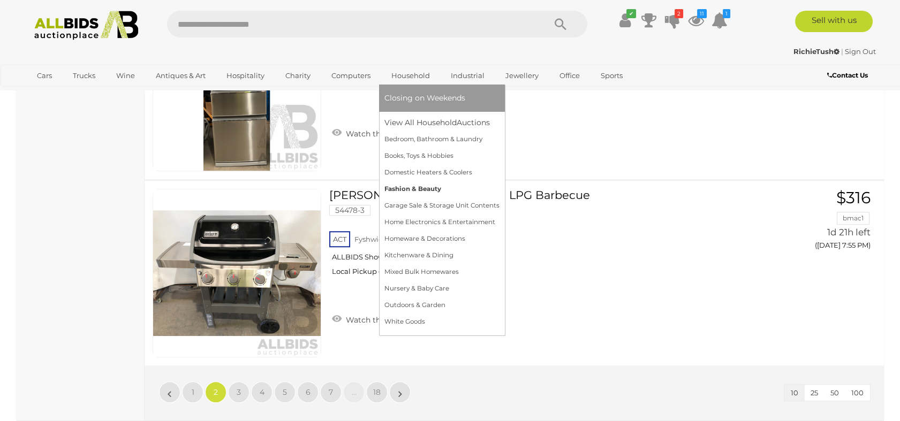
click at [409, 185] on link "Fashion & Beauty" at bounding box center [441, 189] width 115 height 17
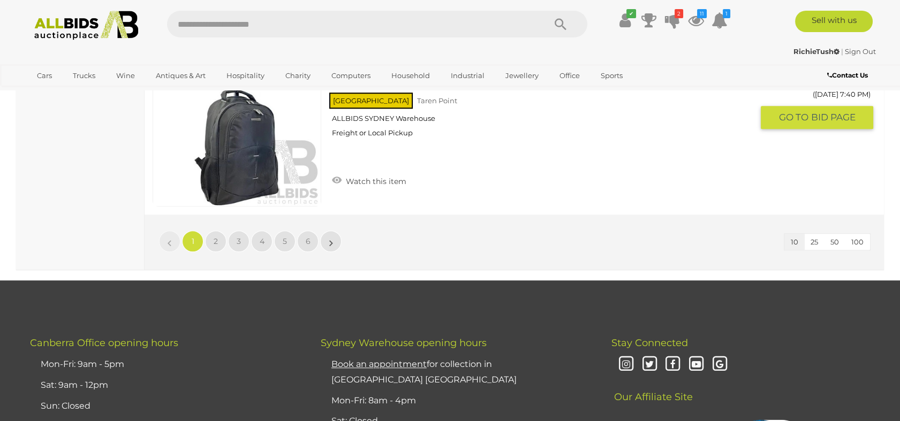
scroll to position [1903, 0]
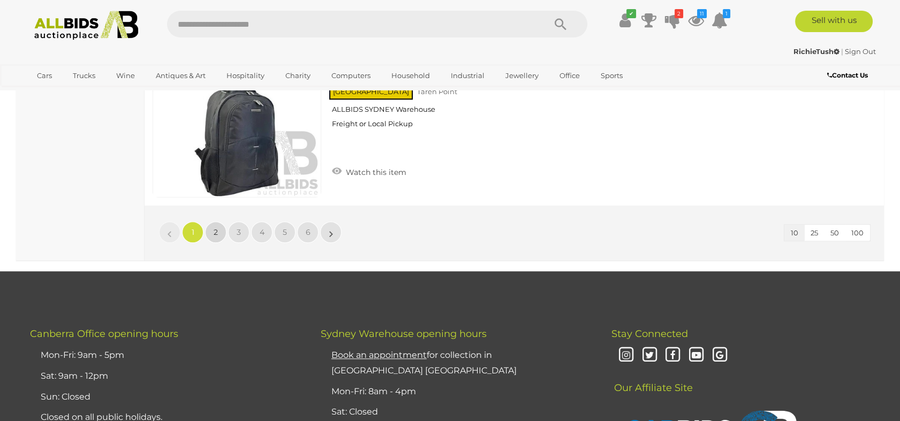
click at [218, 231] on link "2" at bounding box center [215, 232] width 21 height 21
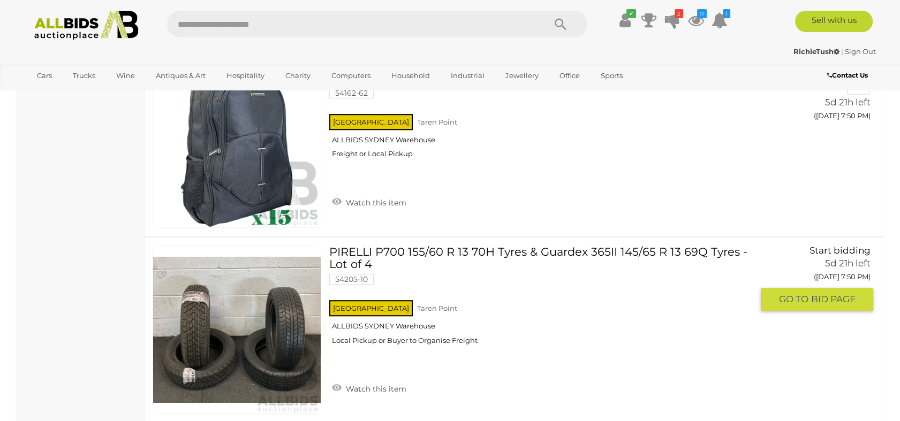
scroll to position [1802, 0]
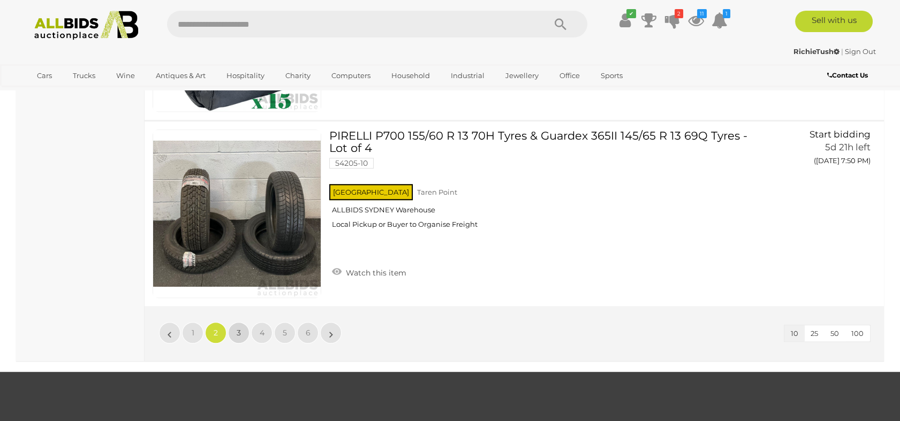
click at [236, 325] on link "3" at bounding box center [238, 332] width 21 height 21
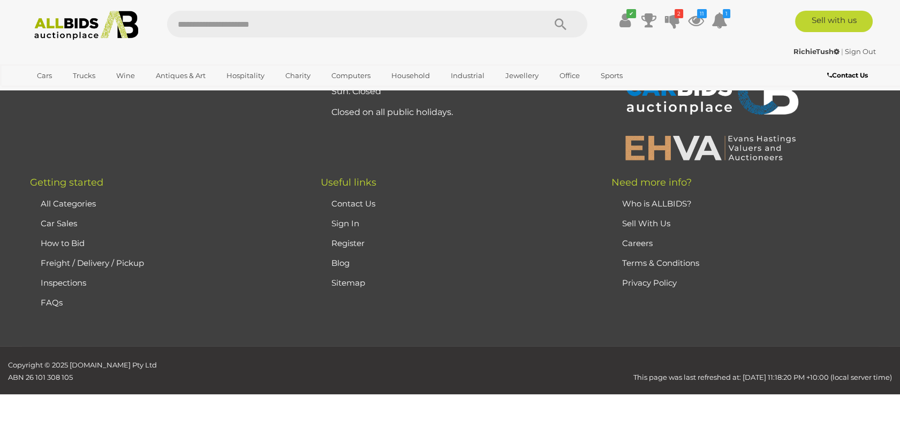
scroll to position [137, 0]
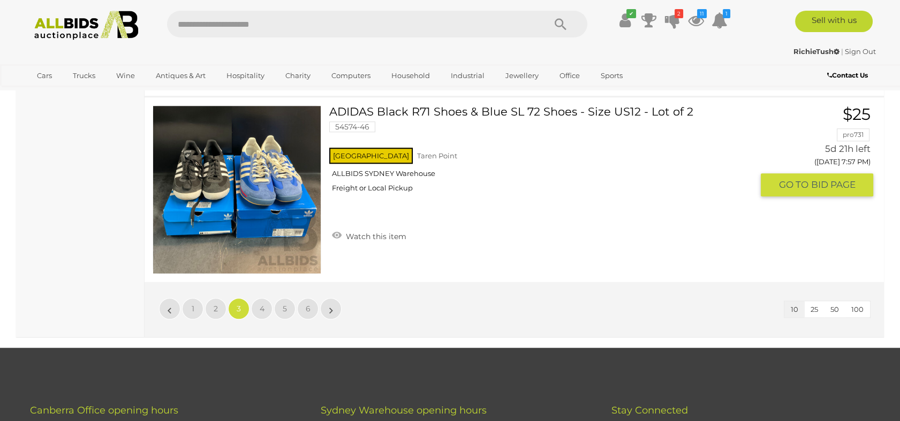
scroll to position [1862, 0]
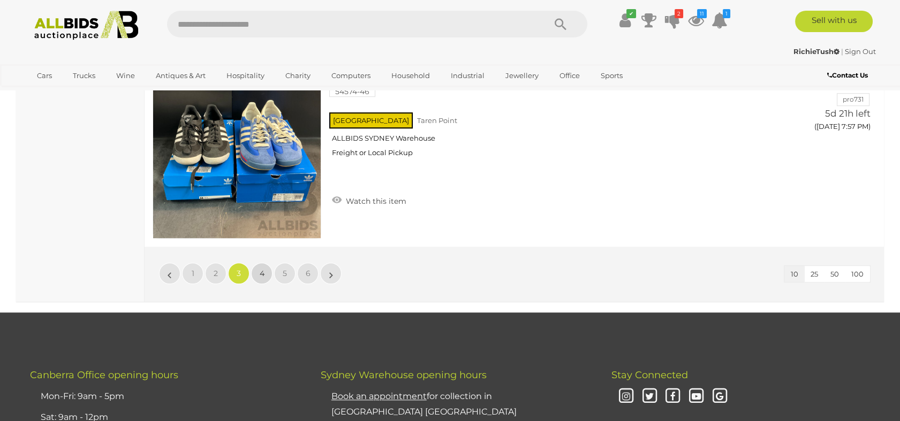
click at [266, 266] on link "4" at bounding box center [261, 273] width 21 height 21
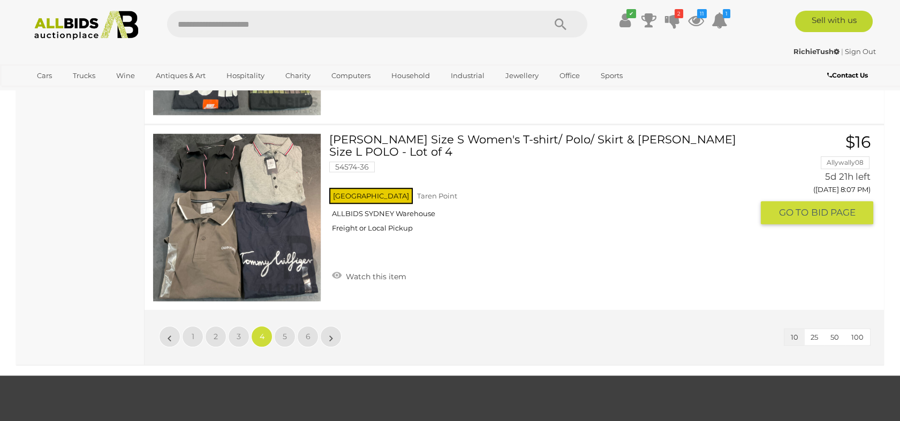
scroll to position [1802, 0]
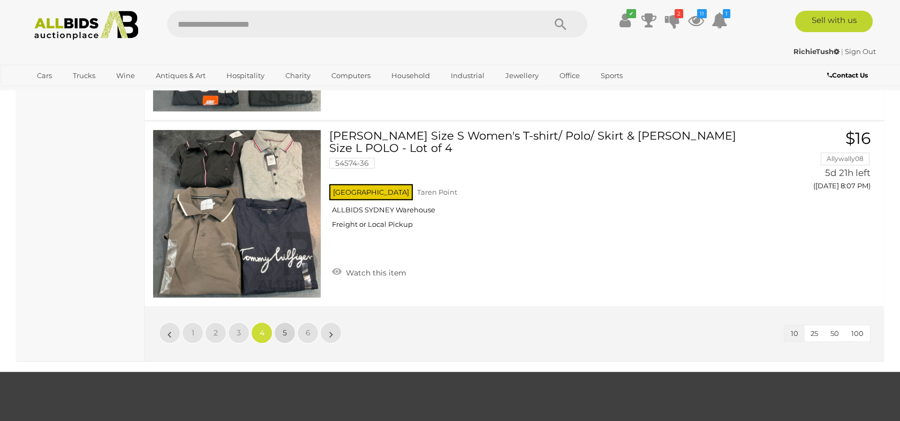
click at [280, 326] on link "5" at bounding box center [284, 332] width 21 height 21
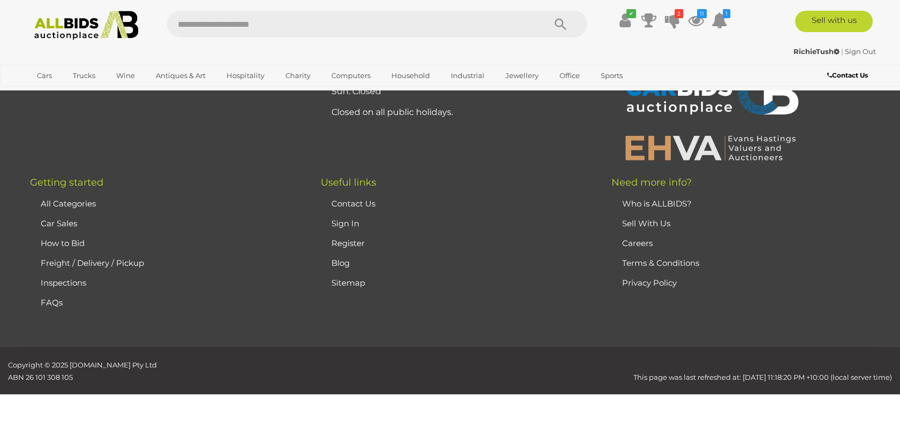
scroll to position [137, 0]
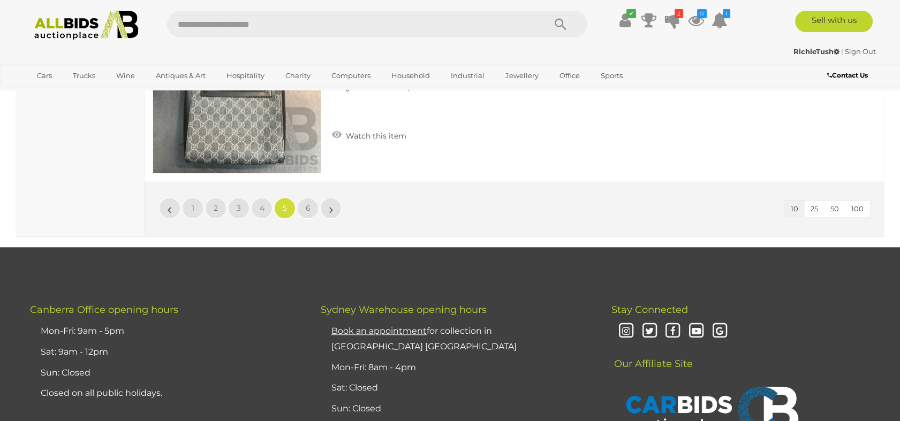
scroll to position [1981, 0]
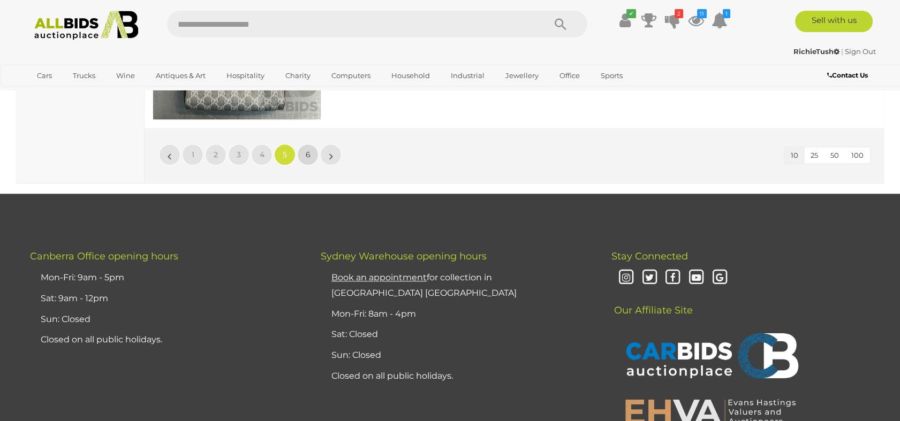
click at [306, 150] on span "6" at bounding box center [308, 155] width 5 height 10
